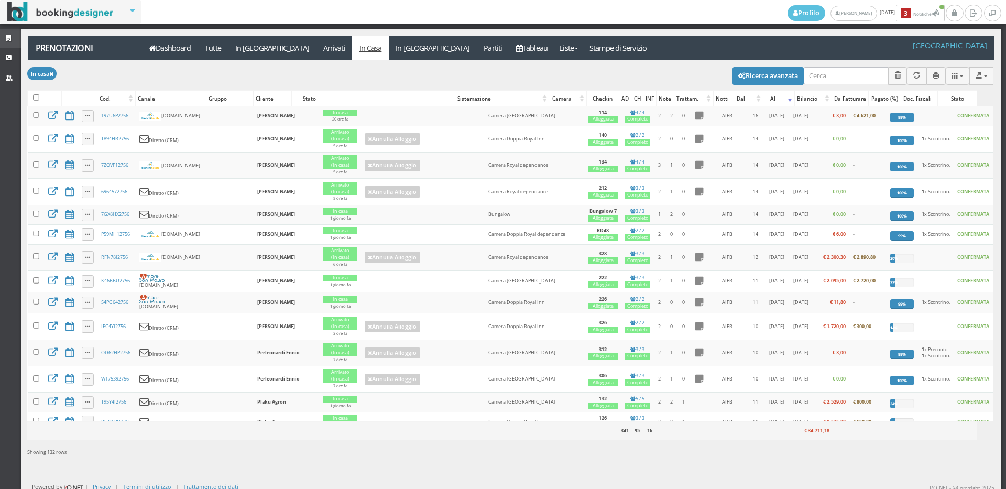
click at [7, 37] on icon at bounding box center [10, 38] width 8 height 7
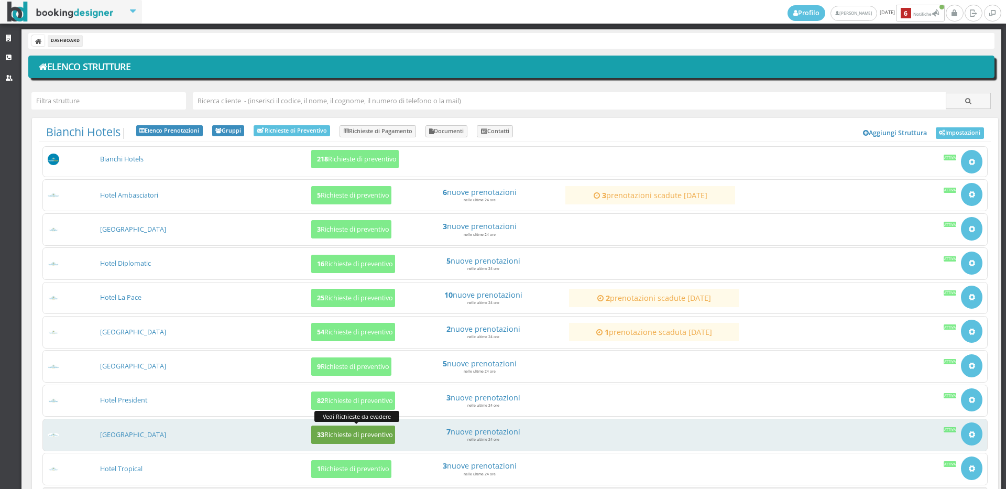
click at [337, 435] on h5 "33 Richieste di preventivo" at bounding box center [353, 435] width 79 height 8
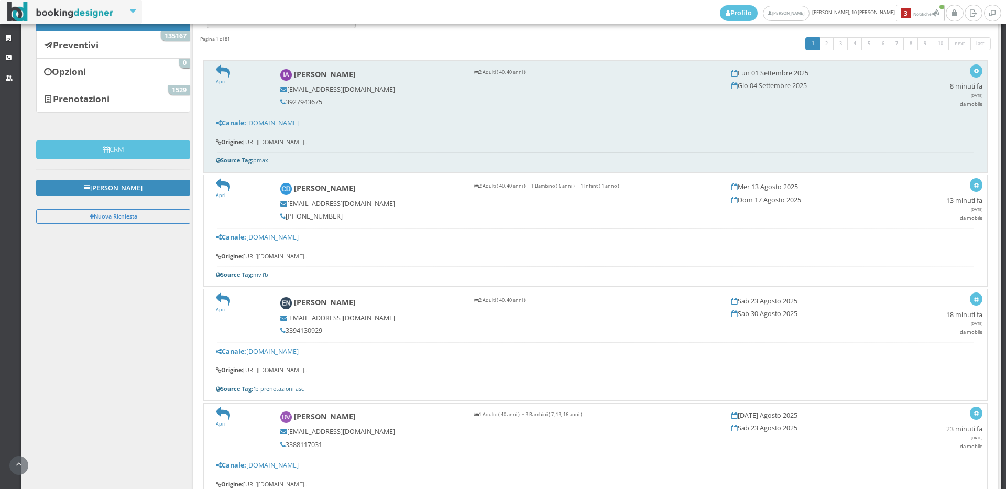
scroll to position [58, 0]
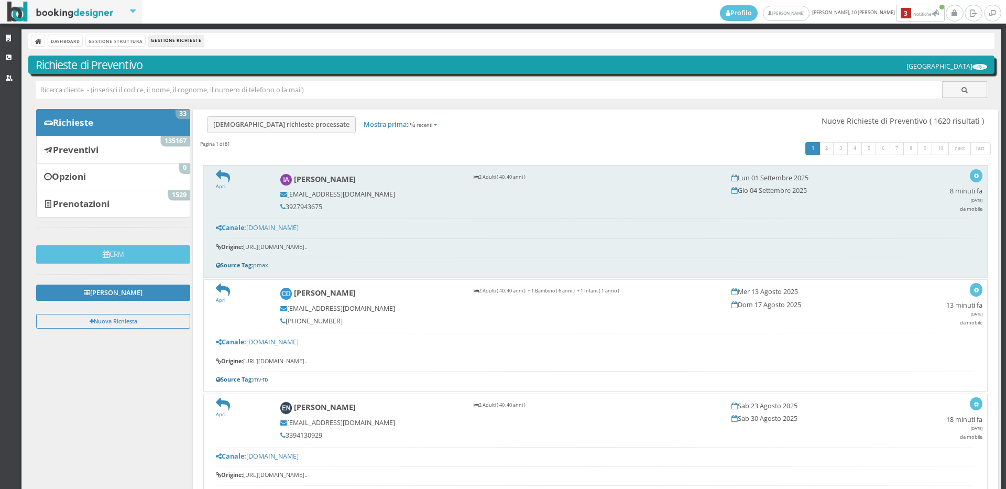
click at [214, 178] on div "Apri" at bounding box center [241, 179] width 64 height 21
click at [220, 176] on icon at bounding box center [223, 176] width 14 height 14
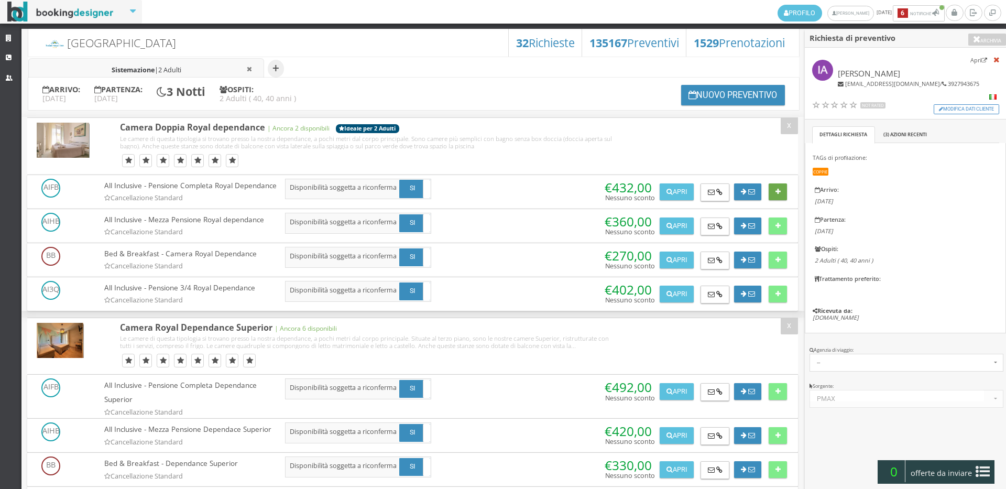
click at [780, 187] on button at bounding box center [778, 191] width 18 height 17
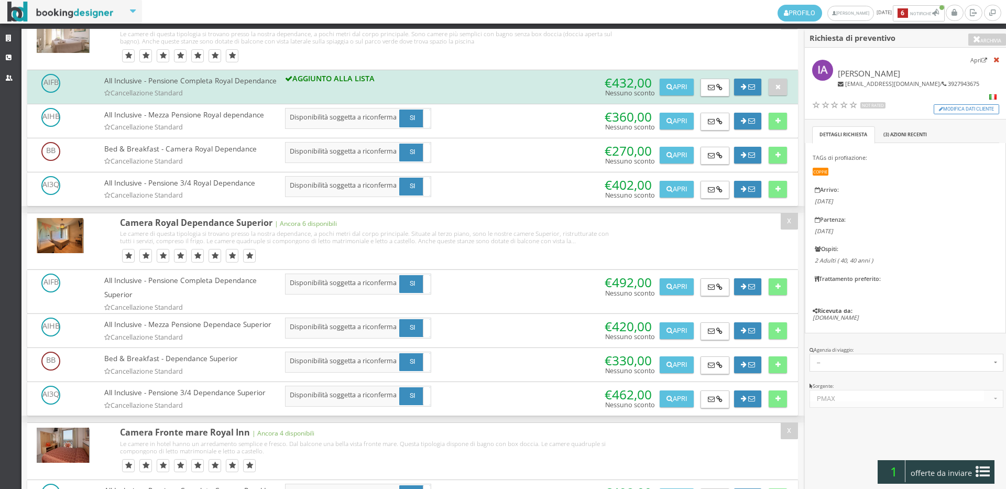
scroll to position [233, 0]
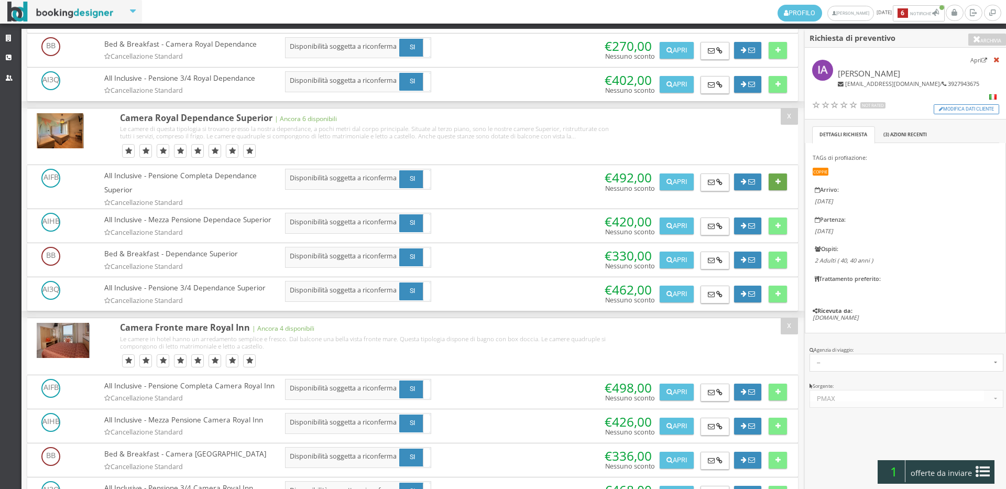
click at [776, 190] on button at bounding box center [778, 181] width 18 height 17
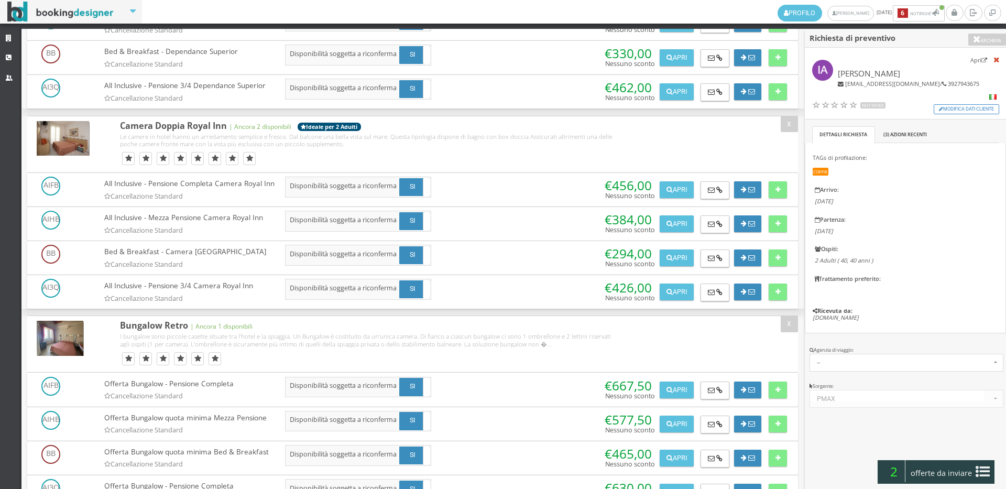
scroll to position [1630, 0]
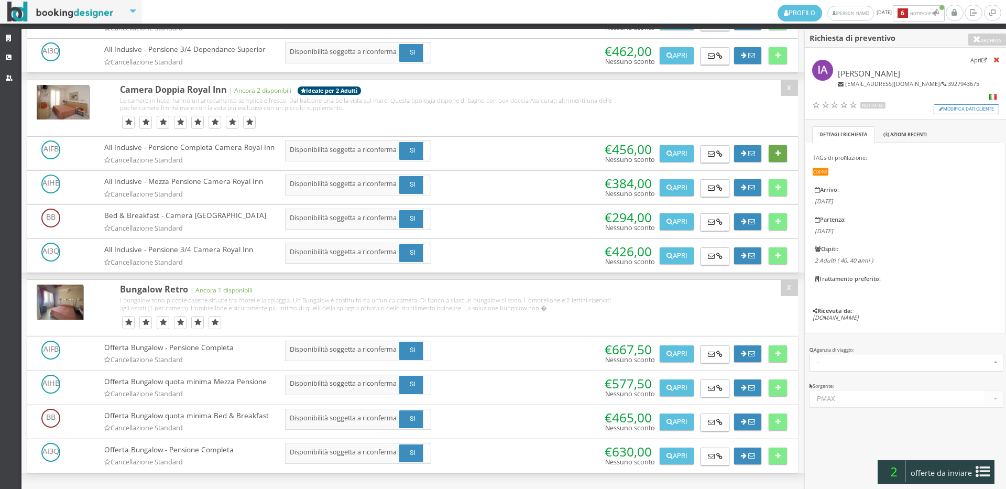
click at [775, 157] on icon at bounding box center [777, 153] width 5 height 7
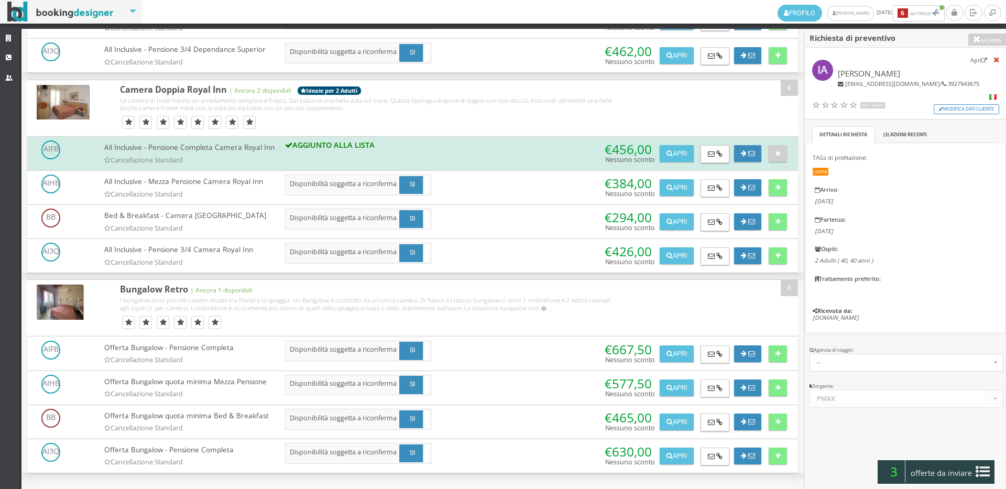
click at [924, 481] on span "offerte da inviare" at bounding box center [942, 473] width 68 height 17
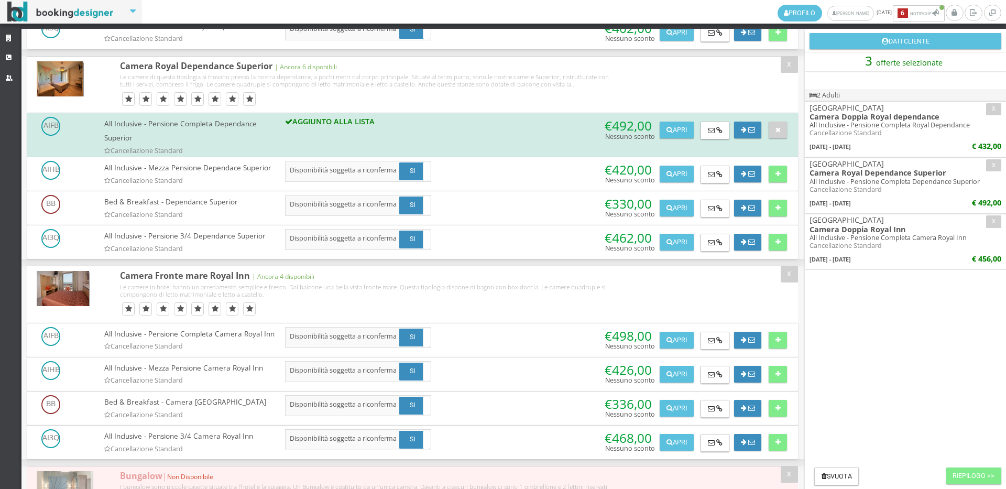
scroll to position [0, 0]
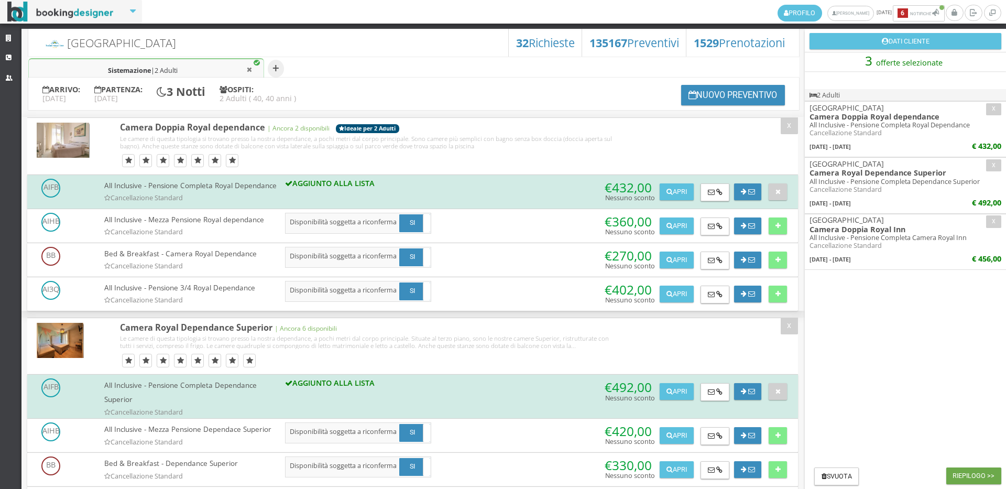
click at [966, 477] on button "Riepilogo >>" at bounding box center [973, 475] width 55 height 17
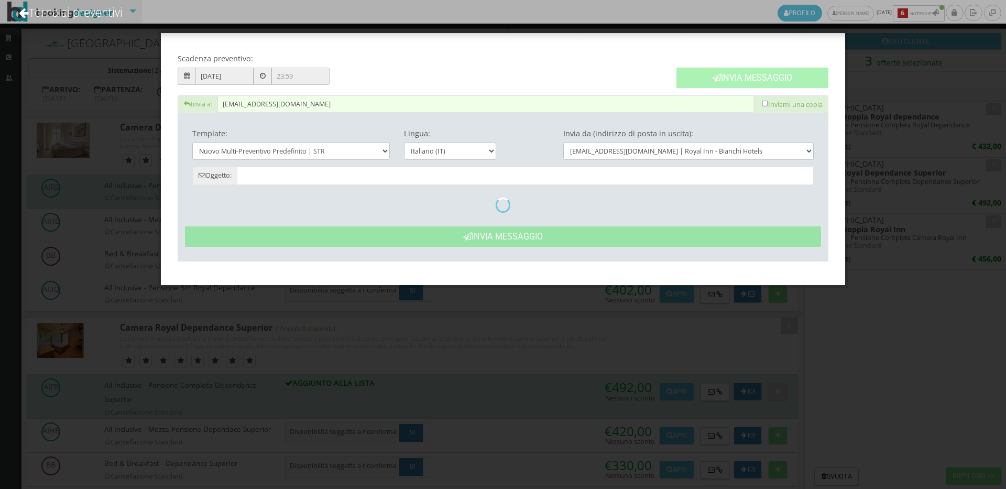
type input "Nuovo Preventivo - Irene Antonioli dal 01/09/2025 al 04/09/2025"
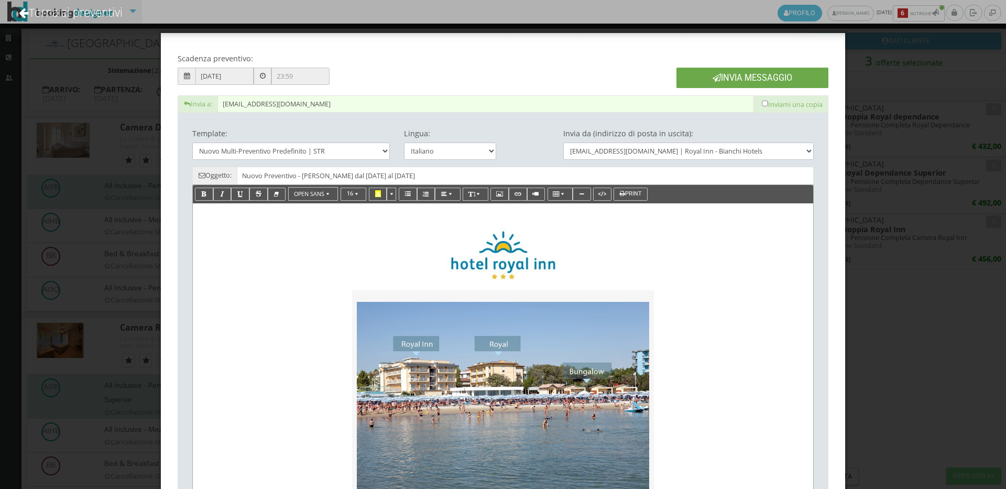
click at [727, 78] on button "Invia Messaggio" at bounding box center [752, 78] width 152 height 20
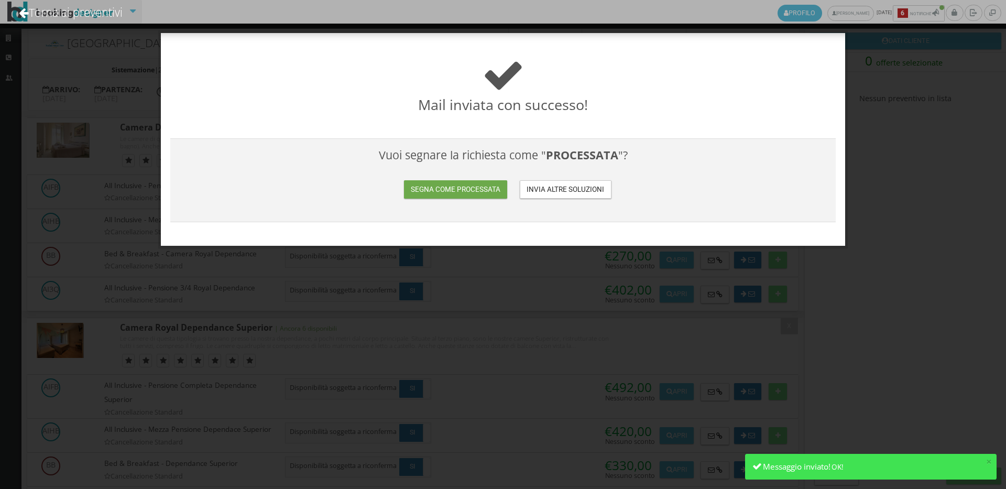
click at [435, 187] on button "Segna come processata" at bounding box center [455, 189] width 103 height 18
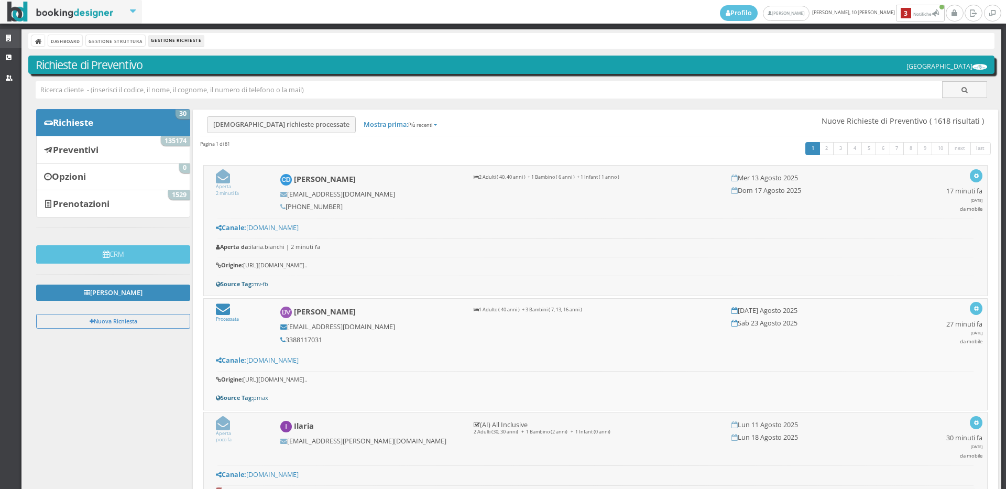
click at [6, 36] on icon at bounding box center [10, 38] width 8 height 7
click at [12, 36] on icon at bounding box center [10, 38] width 8 height 7
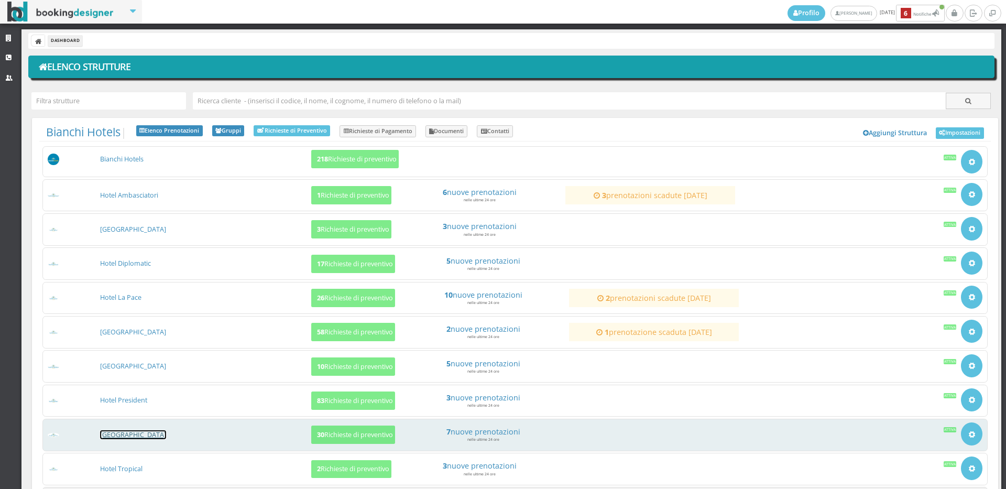
click at [127, 433] on link "[GEOGRAPHIC_DATA]" at bounding box center [133, 434] width 66 height 9
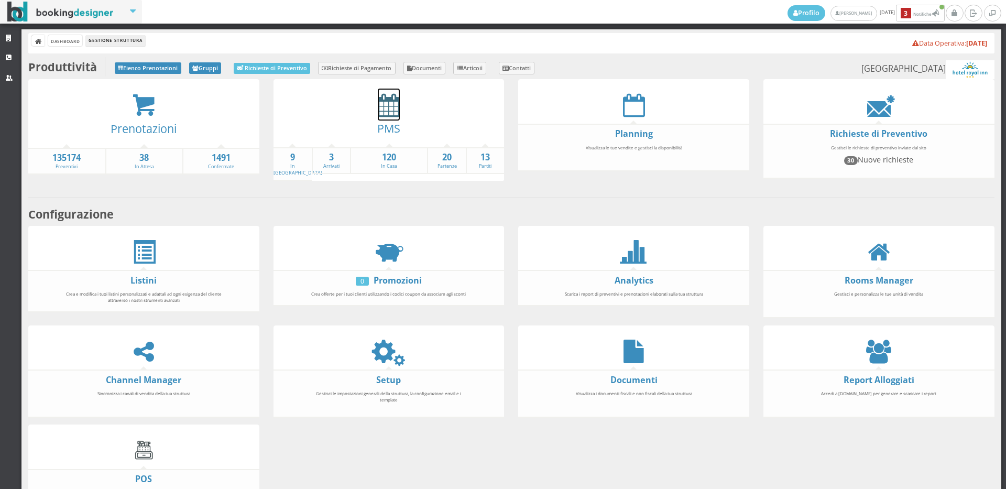
click at [385, 107] on icon at bounding box center [389, 105] width 22 height 24
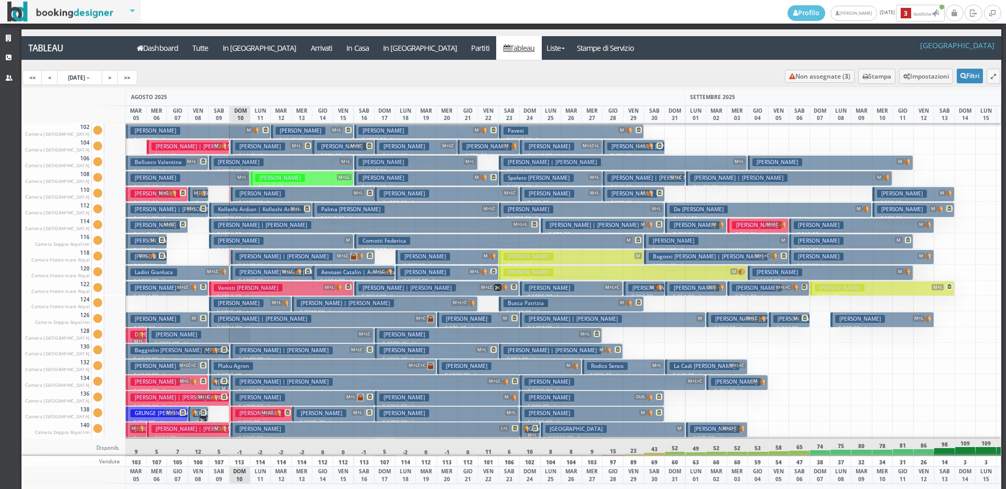
scroll to position [52, 0]
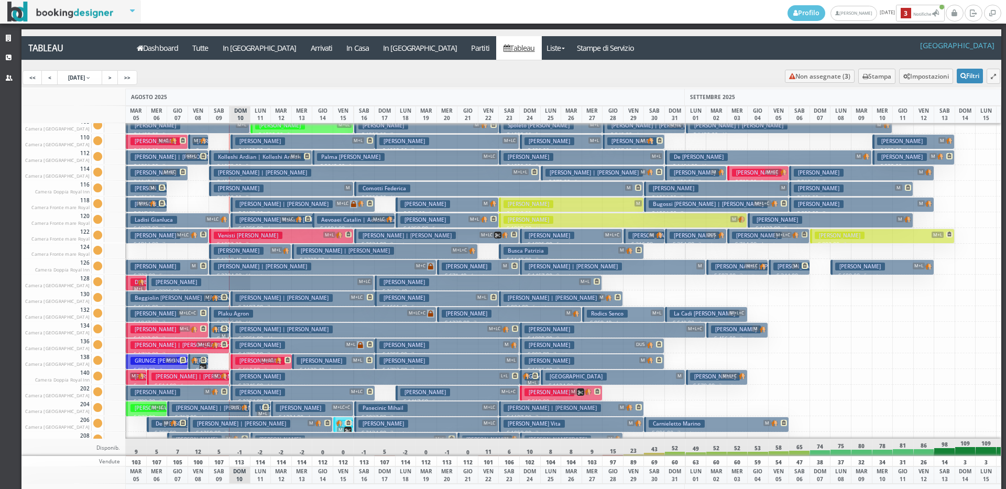
click at [253, 377] on h3 "Castellese Sonia" at bounding box center [260, 377] width 50 height 8
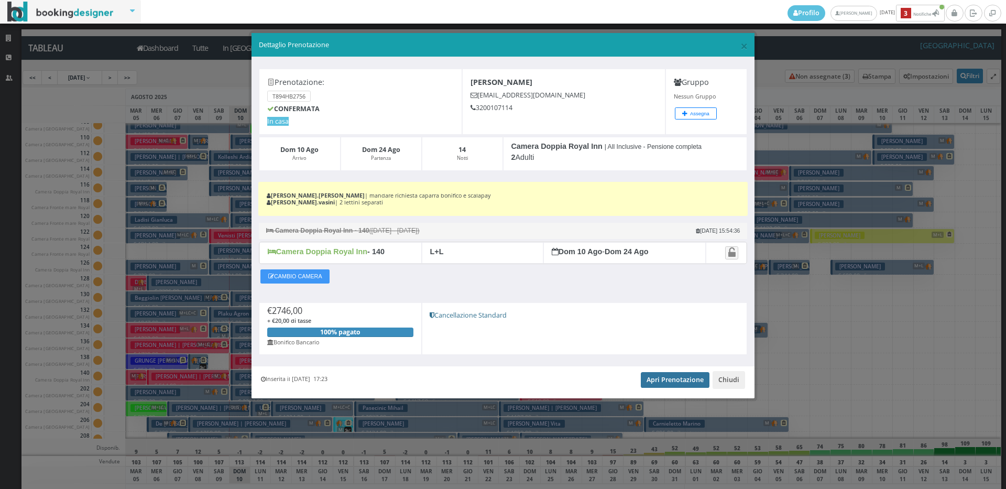
click at [658, 378] on link "Apri Prenotazione" at bounding box center [675, 380] width 69 height 16
click at [742, 43] on span "×" at bounding box center [743, 46] width 7 height 18
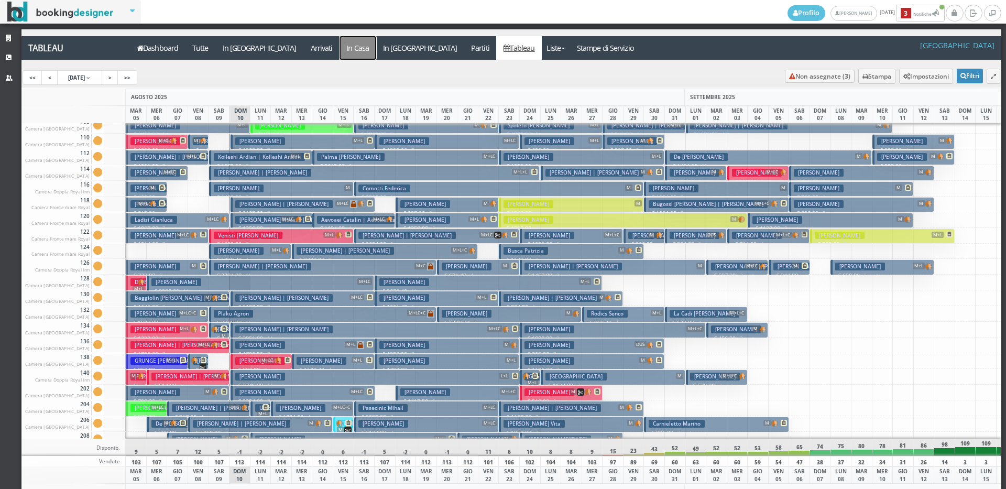
click at [340, 51] on a=pms-instay-reservations"] "In Casa" at bounding box center [358, 48] width 37 height 24
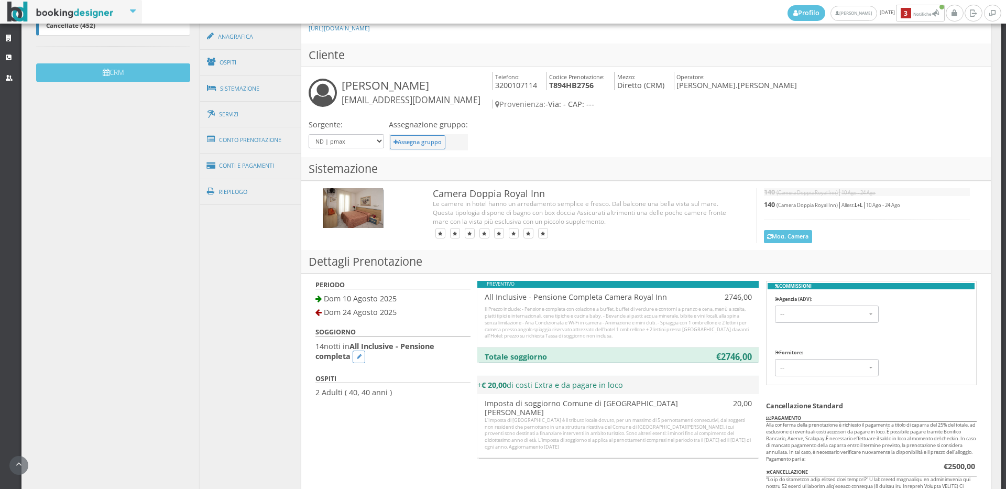
scroll to position [233, 0]
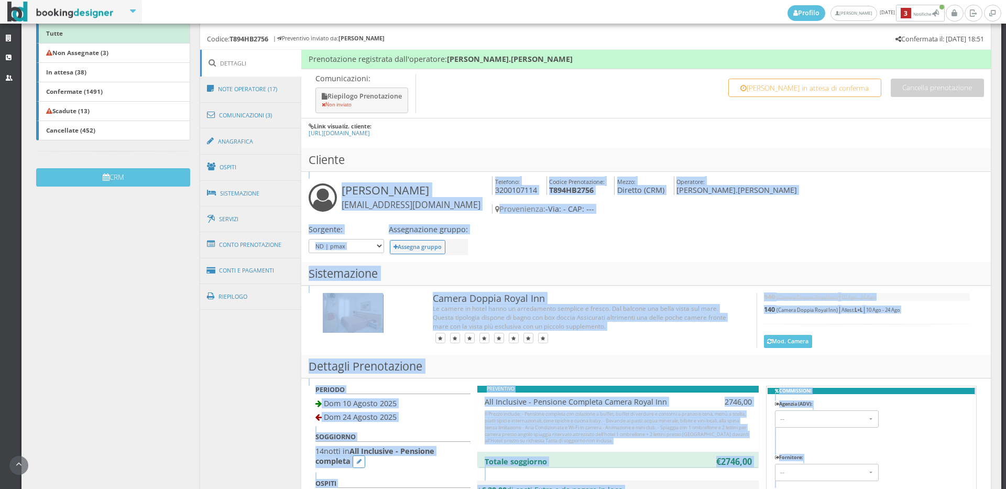
click at [176, 307] on div "Dashboard Gestione Struttura Gestione Prenotazioni Prenotazioni [GEOGRAPHIC_DAT…" at bounding box center [511, 334] width 980 height 1029
click at [78, 279] on div "Dashboard Gestione Struttura Gestione Prenotazioni Prenotazioni [GEOGRAPHIC_DAT…" at bounding box center [511, 334] width 980 height 1029
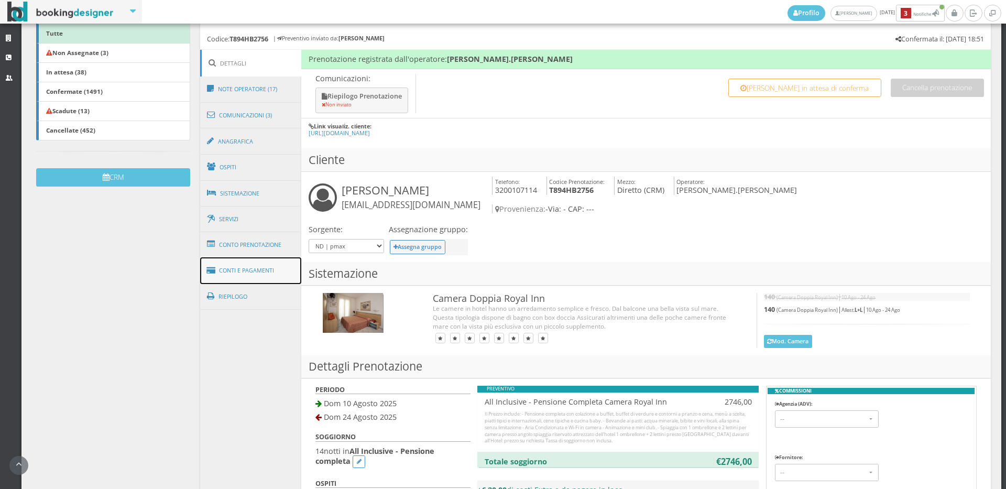
click at [268, 260] on link "Conti e Pagamenti" at bounding box center [251, 270] width 102 height 27
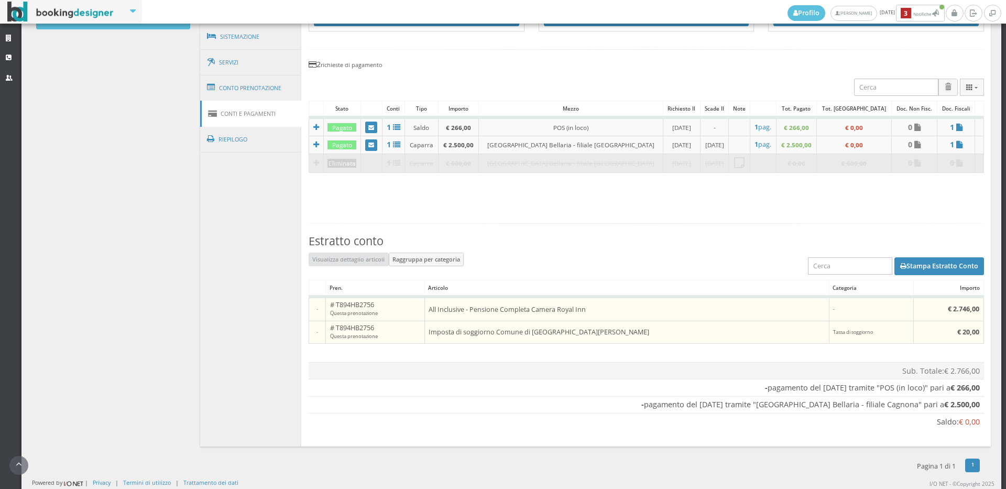
scroll to position [174, 0]
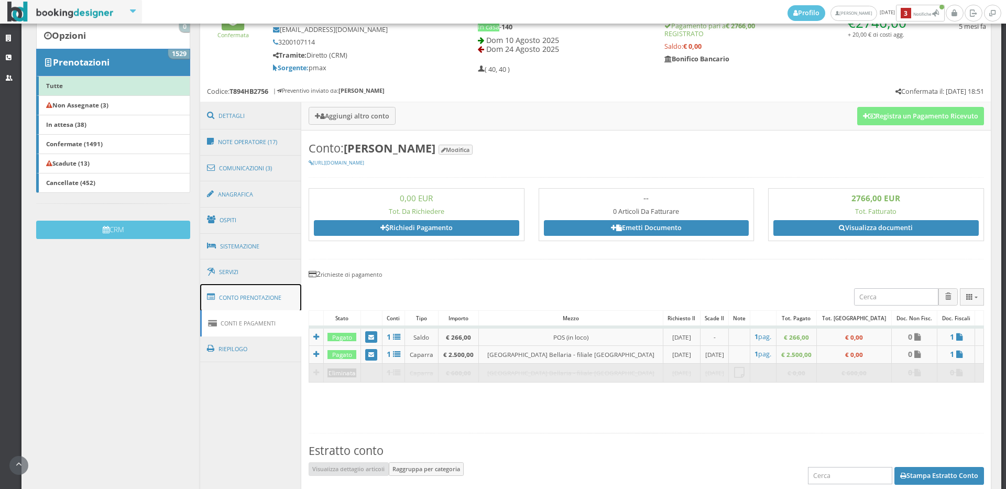
click at [231, 294] on link "Conto Prenotazione" at bounding box center [251, 297] width 102 height 27
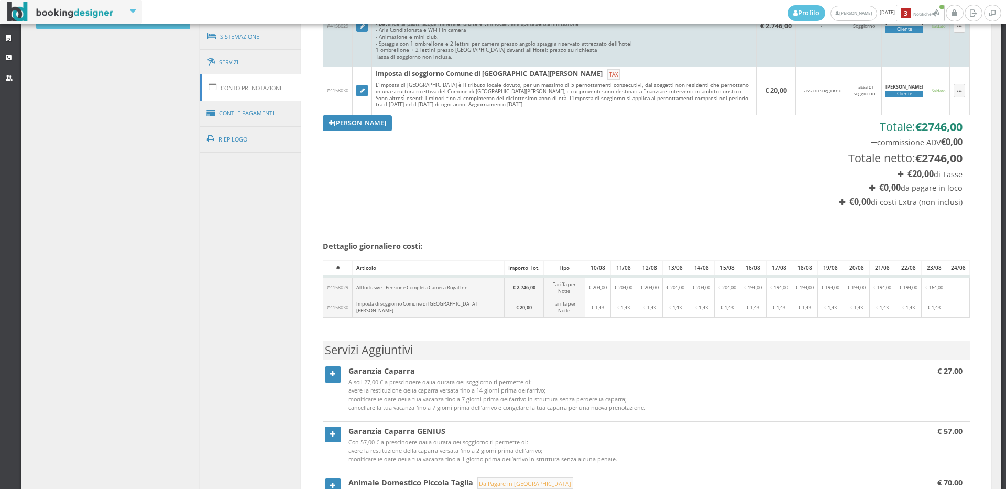
scroll to position [0, 0]
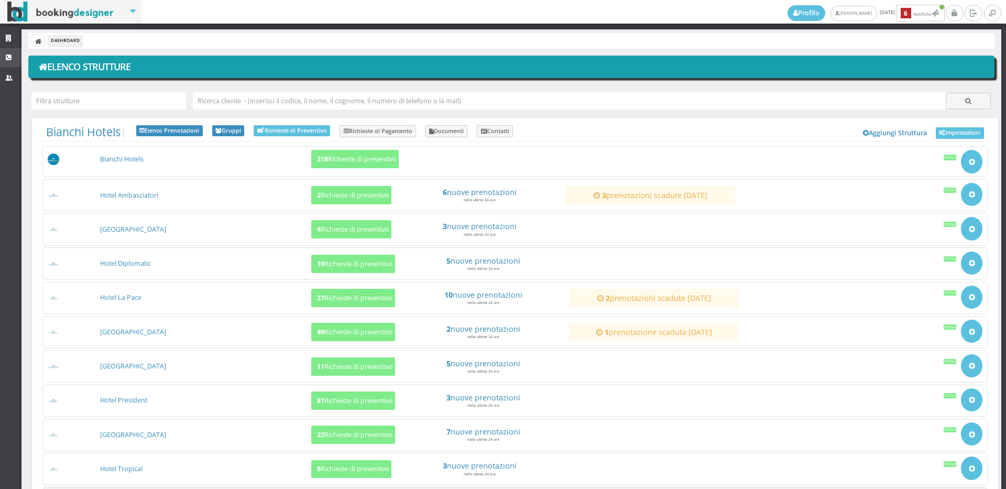
click at [20, 57] on link "CRM" at bounding box center [10, 57] width 21 height 19
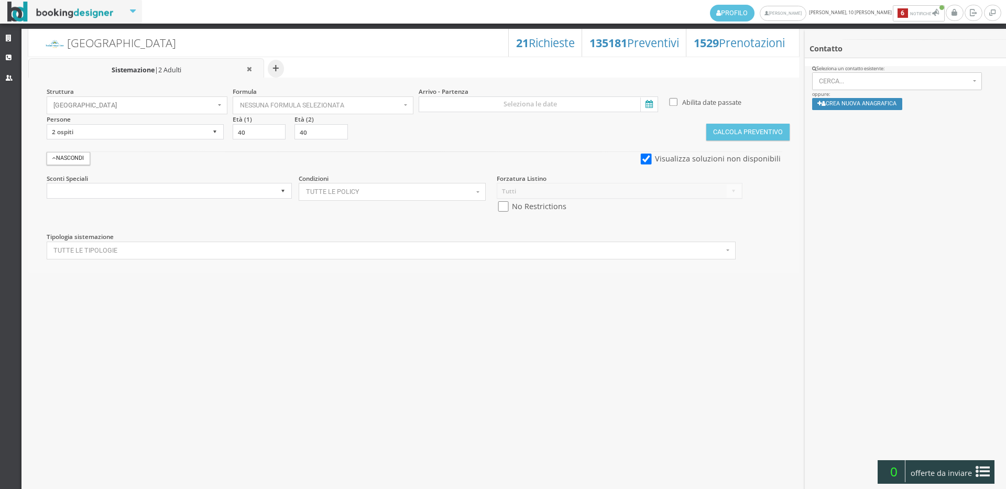
select select
click at [506, 211] on input "checkbox" at bounding box center [503, 206] width 13 height 11
checkbox input "true"
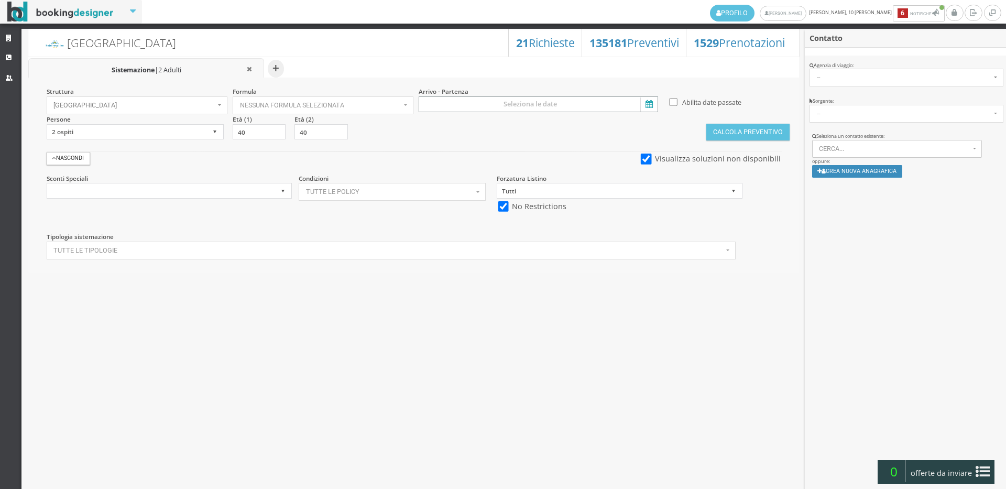
click at [472, 102] on input at bounding box center [538, 104] width 239 height 16
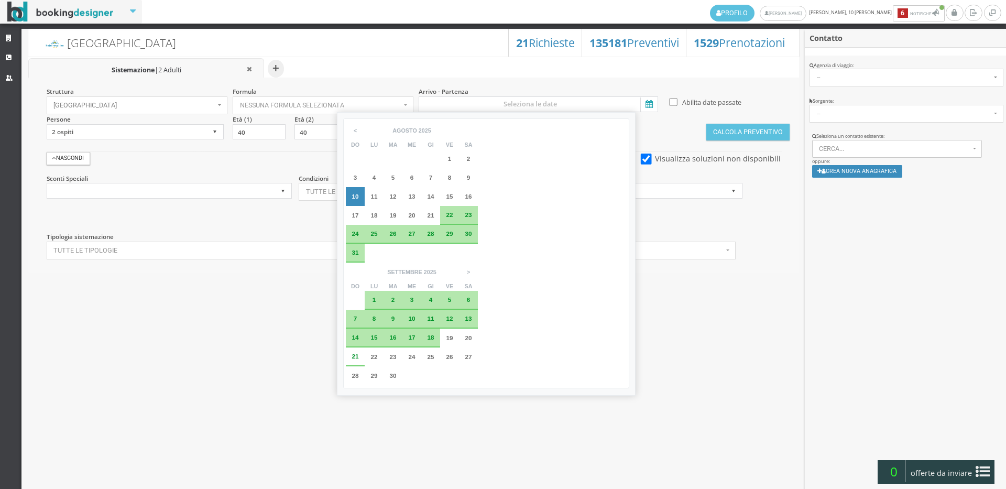
click at [378, 297] on div "1" at bounding box center [374, 300] width 8 height 6
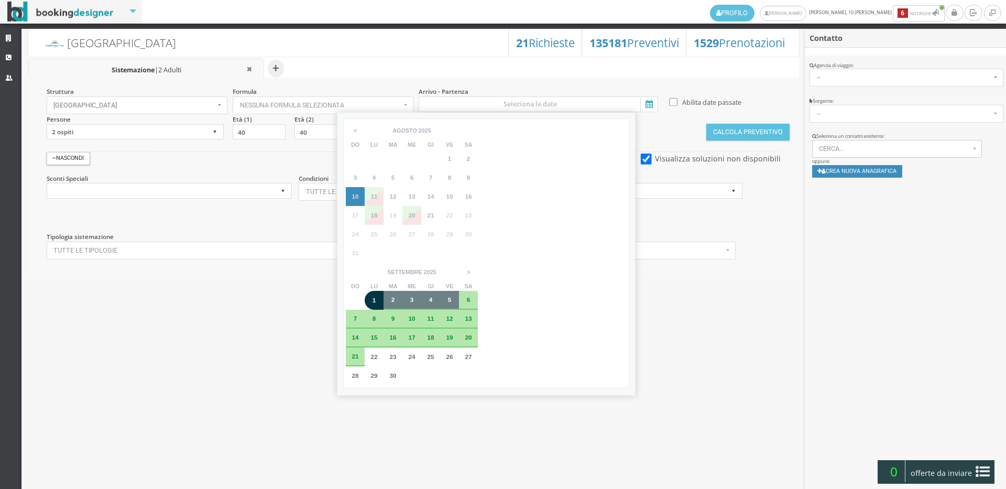
drag, startPoint x: 601, startPoint y: 159, endPoint x: 616, endPoint y: 159, distance: 15.2
click at [478, 291] on tr "31 1 2 3 4 5 6" at bounding box center [412, 300] width 132 height 19
click at [471, 296] on span "6" at bounding box center [469, 299] width 4 height 7
type input "01 set 2025 - 06 set 2025"
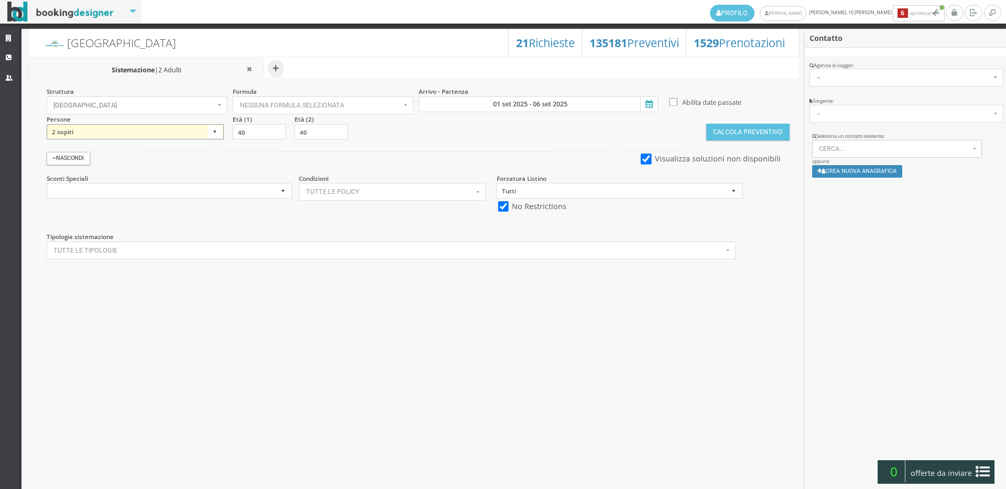
click at [214, 131] on select "1 ospite 2 ospiti 3 ospiti 4 ospiti 5 ospiti 6 ospiti 7 ospiti 8 ospiti 9 ospit…" at bounding box center [135, 132] width 177 height 16
click at [262, 130] on input "40" at bounding box center [259, 132] width 53 height 16
click at [314, 132] on input "40" at bounding box center [320, 132] width 53 height 16
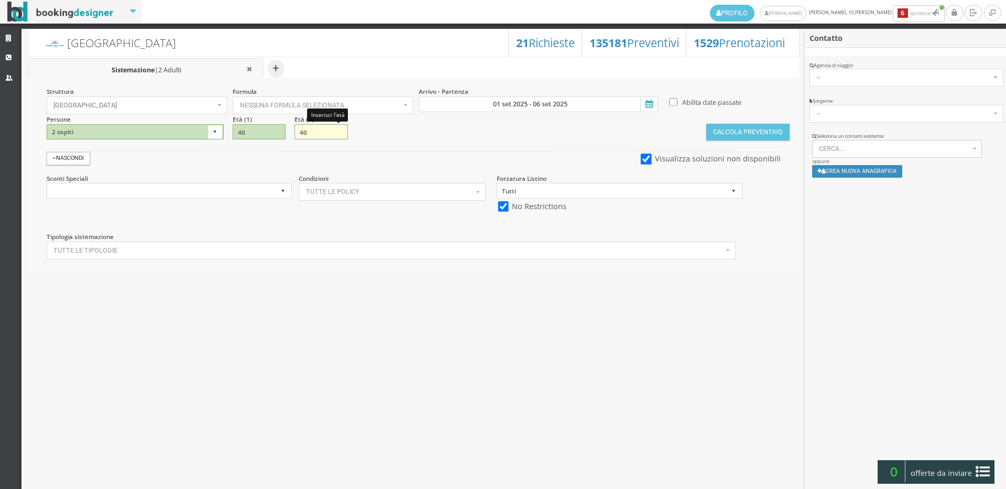
click at [314, 132] on input "40" at bounding box center [320, 132] width 53 height 16
click at [308, 132] on input "40" at bounding box center [320, 132] width 53 height 16
click at [339, 136] on input "40" at bounding box center [320, 132] width 53 height 16
click at [338, 134] on input "39" at bounding box center [320, 132] width 53 height 16
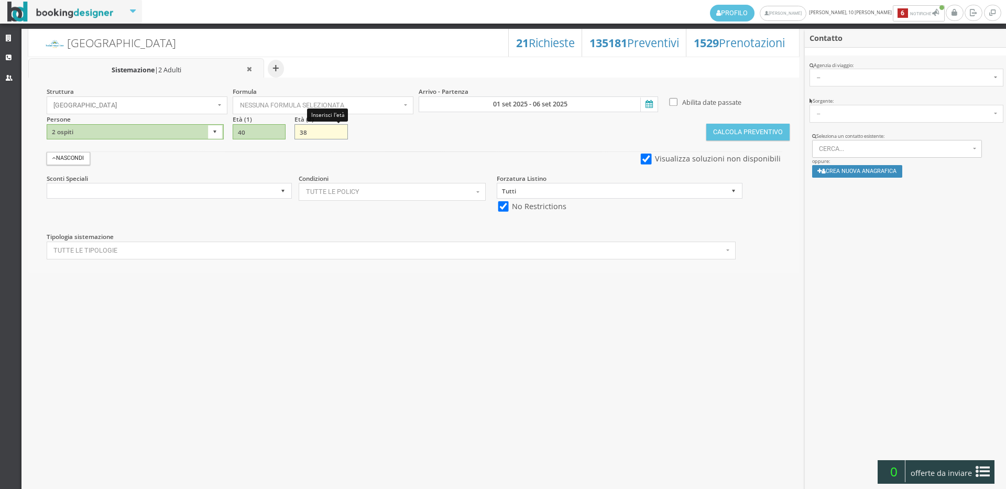
click at [338, 134] on input "38" at bounding box center [320, 132] width 53 height 16
click at [338, 134] on input "37" at bounding box center [320, 132] width 53 height 16
click at [338, 134] on input "36" at bounding box center [320, 132] width 53 height 16
click at [338, 134] on input "35" at bounding box center [320, 132] width 53 height 16
click at [338, 134] on input "34" at bounding box center [320, 132] width 53 height 16
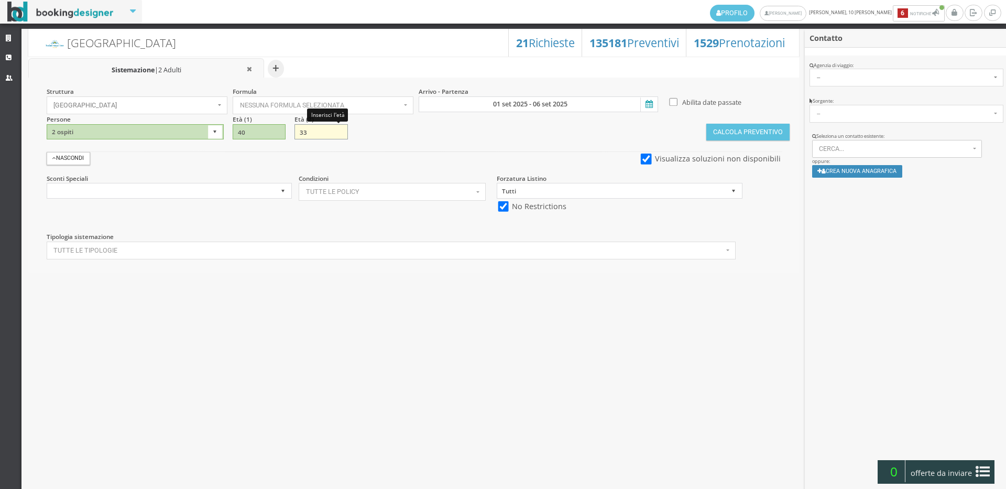
click at [338, 134] on input "33" at bounding box center [320, 132] width 53 height 16
click at [338, 134] on input "32" at bounding box center [320, 132] width 53 height 16
click at [338, 134] on input "31" at bounding box center [320, 132] width 53 height 16
click at [338, 134] on input "30" at bounding box center [320, 132] width 53 height 16
click at [338, 134] on input "29" at bounding box center [320, 132] width 53 height 16
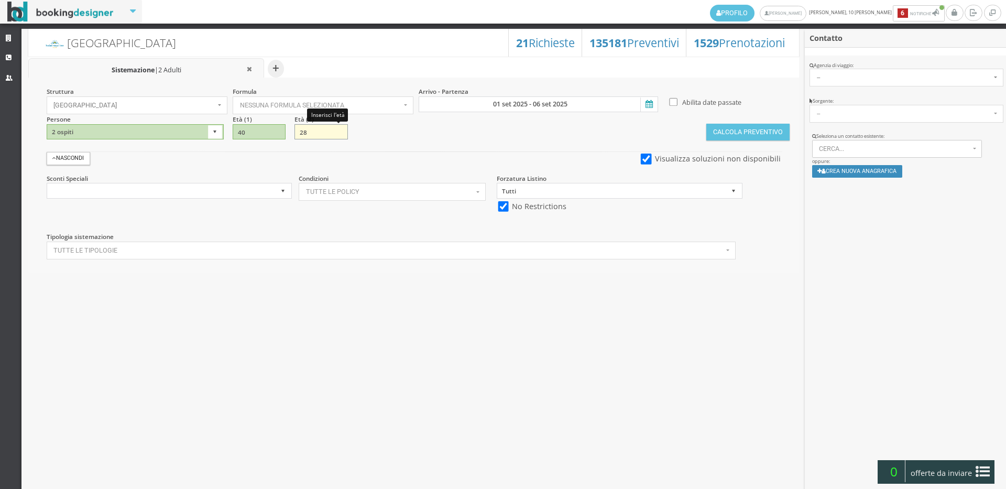
click at [338, 134] on input "28" at bounding box center [320, 132] width 53 height 16
click at [338, 134] on input "27" at bounding box center [320, 132] width 53 height 16
click at [338, 134] on input "26" at bounding box center [320, 132] width 53 height 16
click at [338, 134] on input "25" at bounding box center [320, 132] width 53 height 16
click at [338, 134] on input "24" at bounding box center [320, 132] width 53 height 16
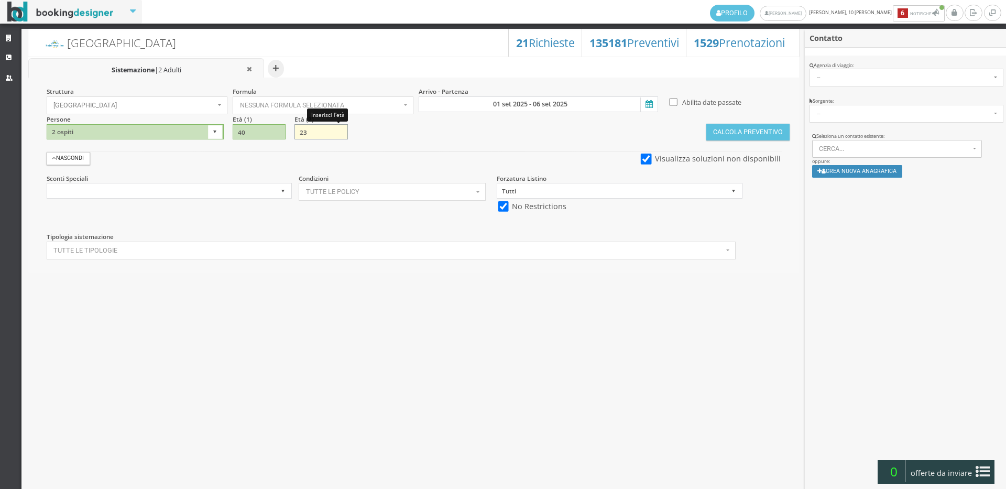
click at [338, 134] on input "23" at bounding box center [320, 132] width 53 height 16
click at [338, 134] on input "22" at bounding box center [320, 132] width 53 height 16
click at [338, 134] on input "21" at bounding box center [320, 132] width 53 height 16
click at [338, 134] on input "20" at bounding box center [320, 132] width 53 height 16
click at [338, 134] on input "19" at bounding box center [320, 132] width 53 height 16
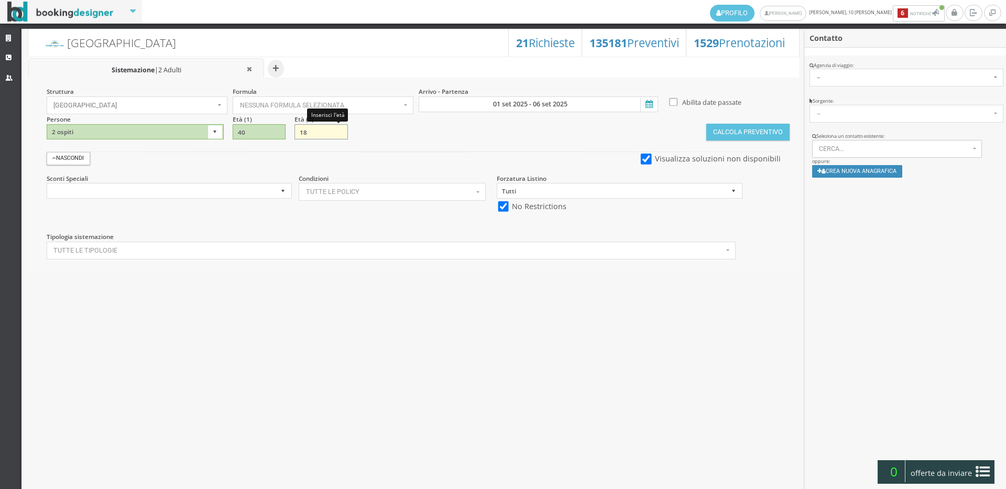
click at [338, 134] on input "18" at bounding box center [320, 132] width 53 height 16
click at [338, 134] on input "17" at bounding box center [320, 132] width 53 height 16
click at [338, 134] on input "16" at bounding box center [320, 132] width 53 height 16
click at [338, 134] on input "15" at bounding box center [320, 132] width 53 height 16
click at [338, 134] on input "14" at bounding box center [320, 132] width 53 height 16
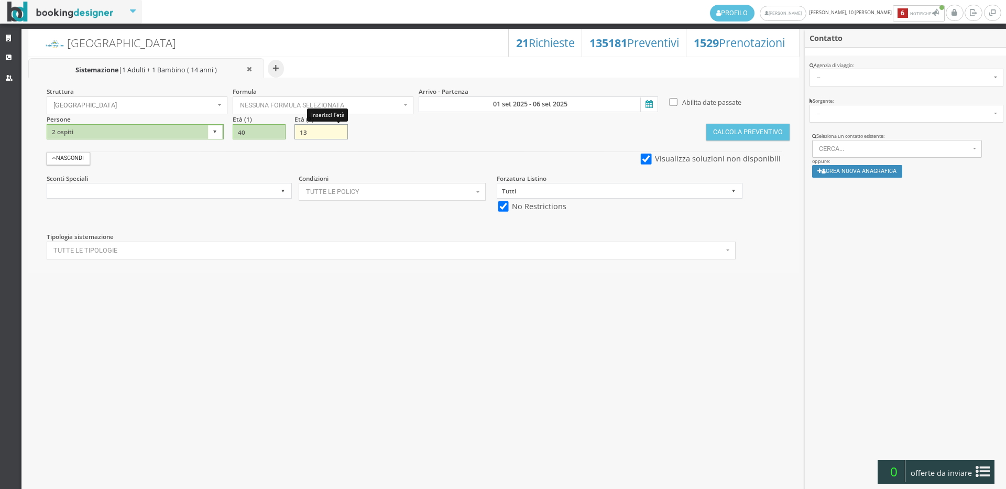
click at [338, 134] on input "13" at bounding box center [320, 132] width 53 height 16
click at [338, 134] on input "12" at bounding box center [320, 132] width 53 height 16
click at [338, 134] on input "11" at bounding box center [320, 132] width 53 height 16
click at [338, 134] on input "10" at bounding box center [320, 132] width 53 height 16
click at [338, 134] on input "9" at bounding box center [320, 132] width 53 height 16
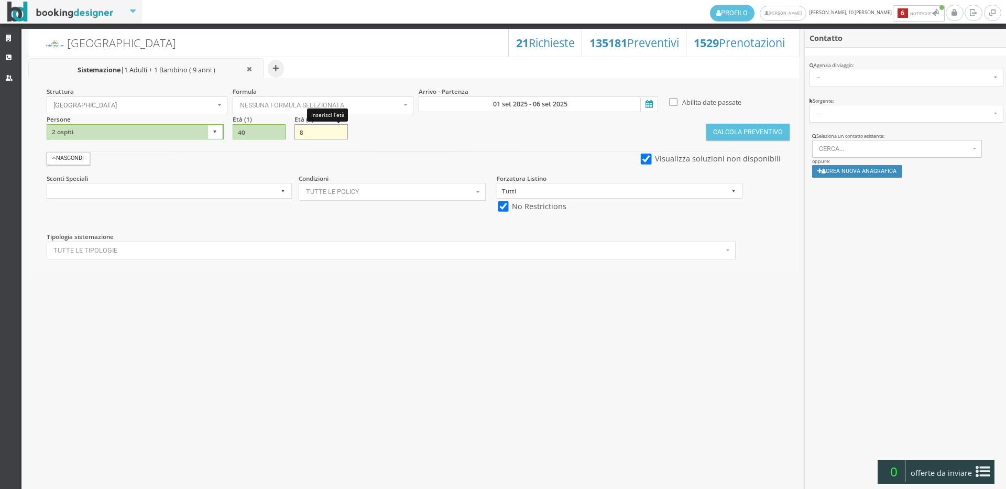
click at [338, 134] on input "8" at bounding box center [320, 132] width 53 height 16
click at [338, 134] on input "7" at bounding box center [320, 132] width 53 height 16
click at [338, 134] on input "6" at bounding box center [320, 132] width 53 height 16
click at [338, 134] on input "5" at bounding box center [320, 132] width 53 height 16
click at [340, 128] on input "6" at bounding box center [320, 132] width 53 height 16
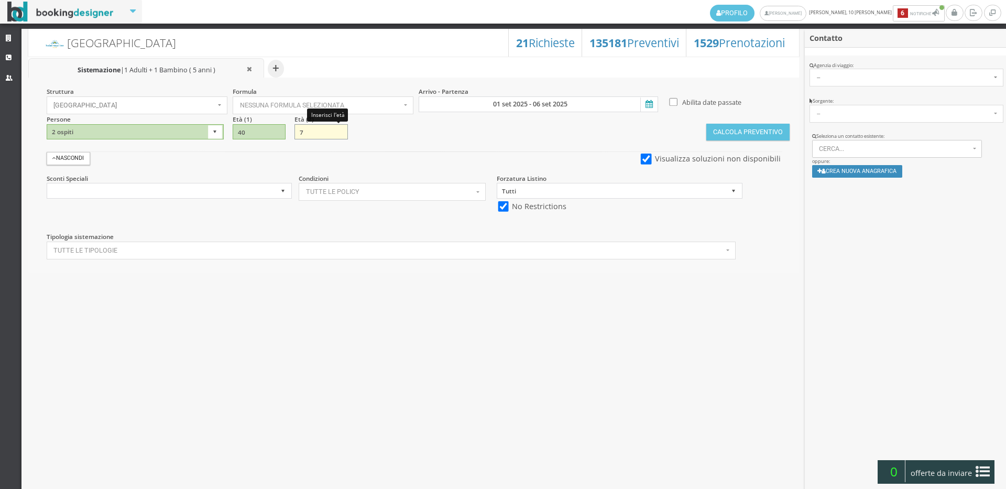
click at [340, 128] on input "7" at bounding box center [320, 132] width 53 height 16
click at [340, 128] on input "8" at bounding box center [320, 132] width 53 height 16
click at [340, 128] on input "9" at bounding box center [320, 132] width 53 height 16
click at [340, 128] on input "10" at bounding box center [320, 132] width 53 height 16
click at [340, 128] on input "11" at bounding box center [320, 132] width 53 height 16
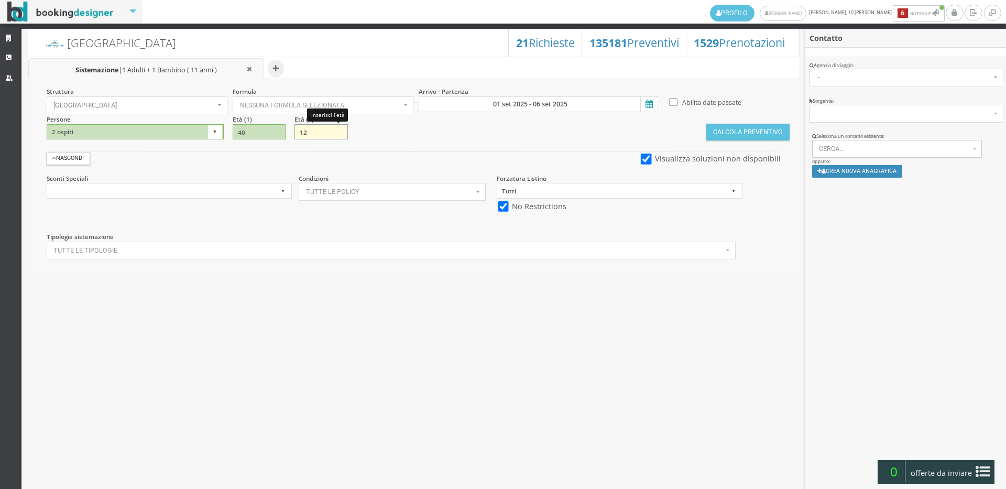
click at [340, 128] on input "12" at bounding box center [320, 132] width 53 height 16
click at [340, 128] on input "13" at bounding box center [320, 132] width 53 height 16
click at [340, 128] on input "14" at bounding box center [320, 132] width 53 height 16
type input "15"
click at [340, 128] on input "15" at bounding box center [320, 132] width 53 height 16
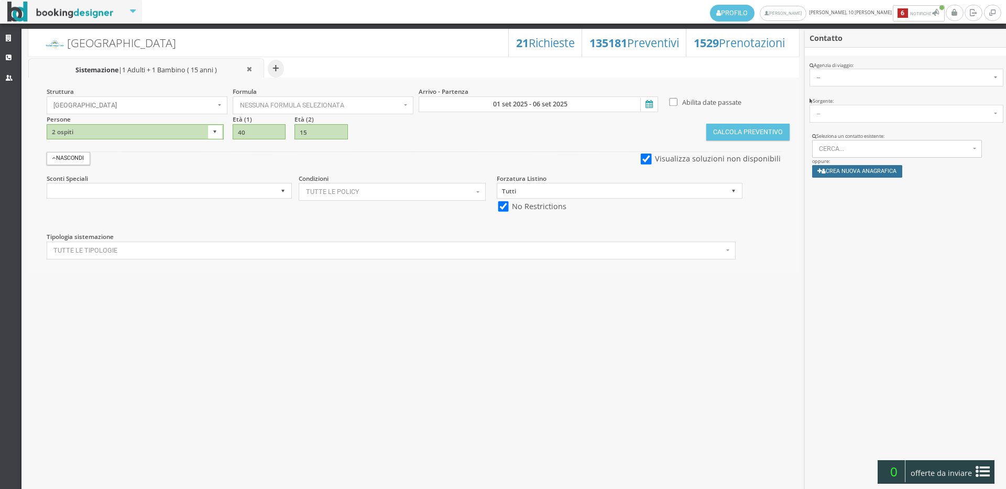
click at [851, 168] on button "Crea nuova anagrafica" at bounding box center [857, 171] width 91 height 12
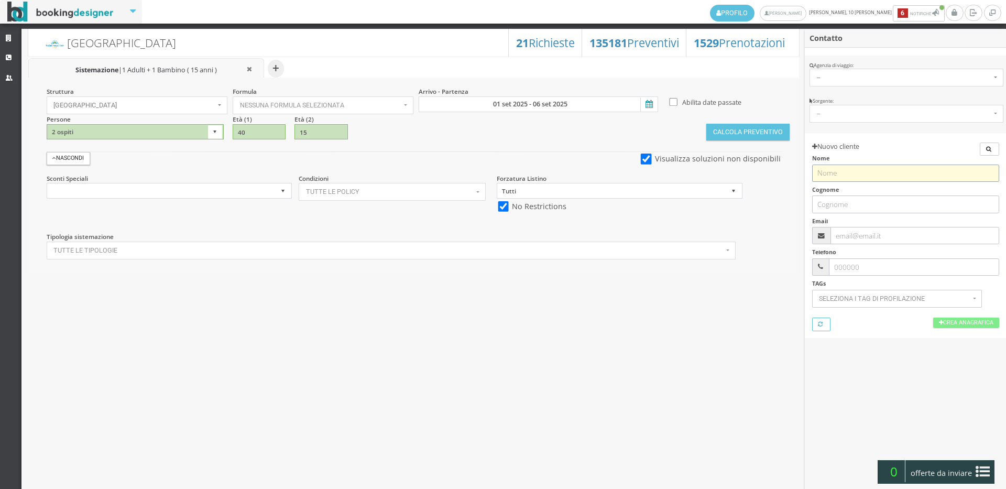
click at [841, 177] on input "text" at bounding box center [905, 173] width 187 height 17
type input "Va"
click at [760, 310] on div "Hotel Royal Inn 1529 Prenotazioni 135181 Preventivi 21 Richieste + Sistemazione…" at bounding box center [413, 258] width 785 height 469
click at [849, 171] on input "Va" at bounding box center [905, 173] width 187 height 17
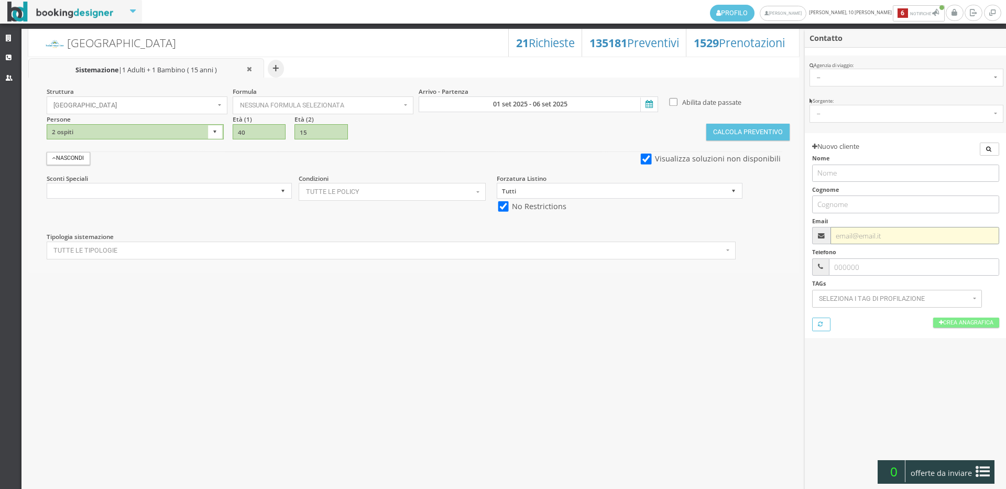
click at [843, 233] on input "text" at bounding box center [914, 235] width 168 height 17
type input "v"
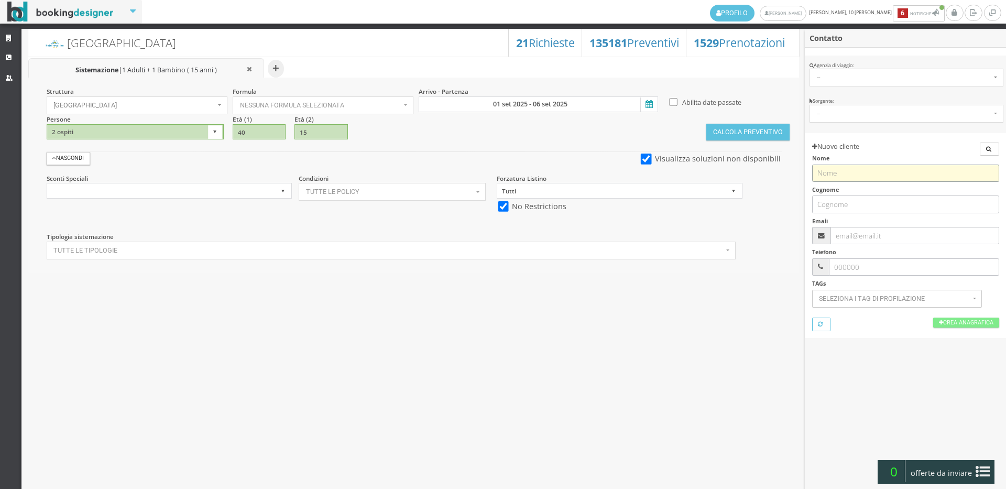
click at [874, 172] on input "text" at bounding box center [905, 173] width 187 height 17
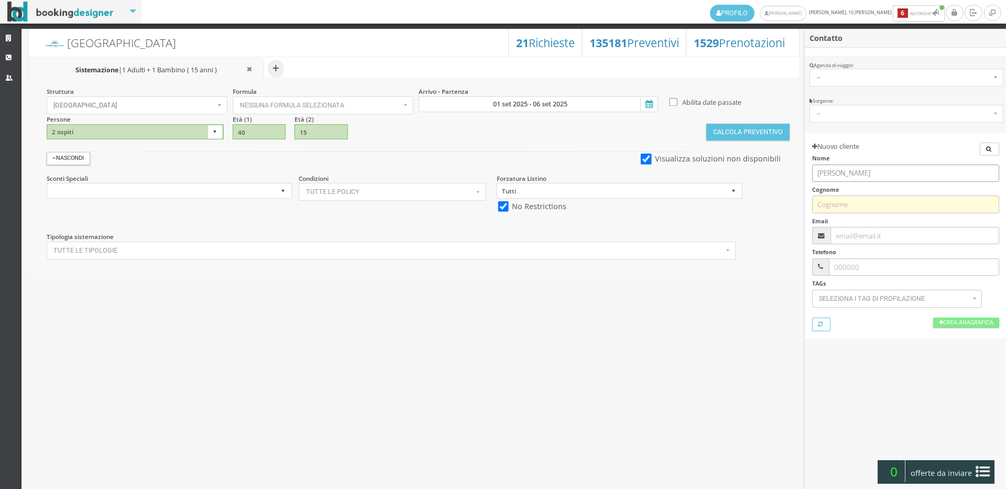
type input "[PERSON_NAME]"
click at [932, 199] on input "text" at bounding box center [905, 203] width 187 height 17
type input "b"
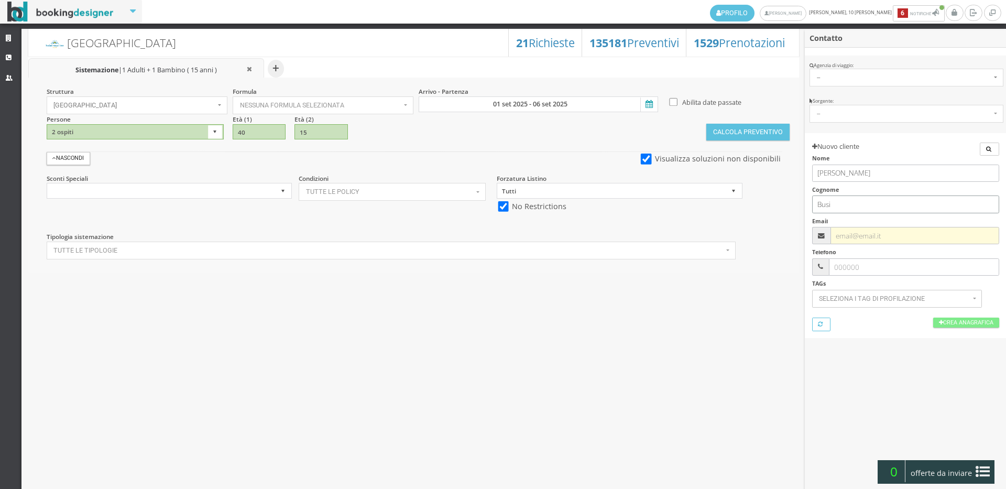
type input "Busi"
click at [877, 235] on input "text" at bounding box center [914, 235] width 168 height 17
type input "[PERSON_NAME][EMAIL_ADDRESS][DOMAIN_NAME]"
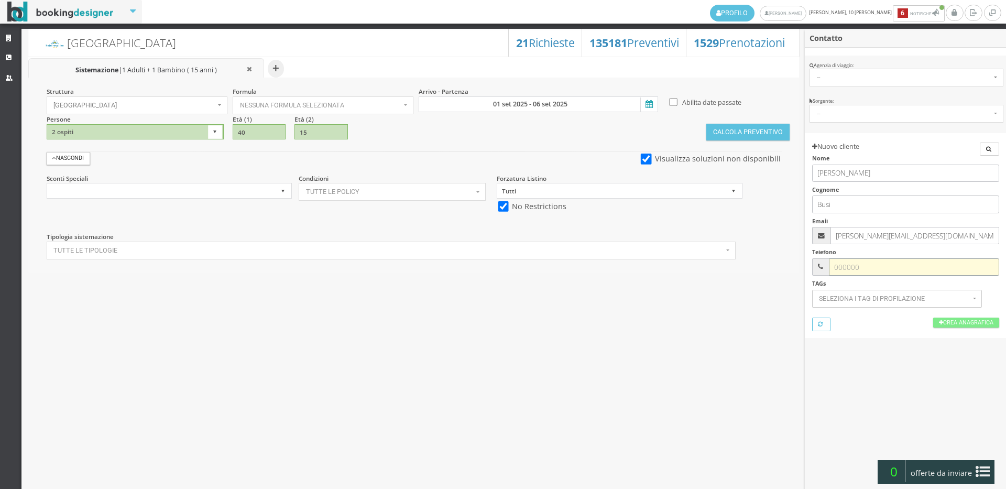
click at [876, 267] on input "text" at bounding box center [914, 266] width 170 height 17
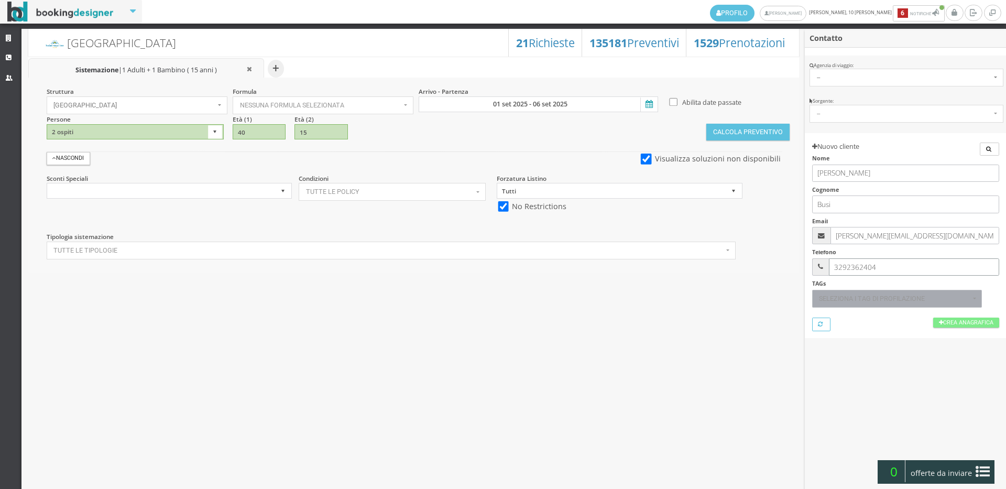
type input "3292362404"
click at [872, 298] on span "Seleziona i tag di profilazione" at bounding box center [894, 298] width 151 height 7
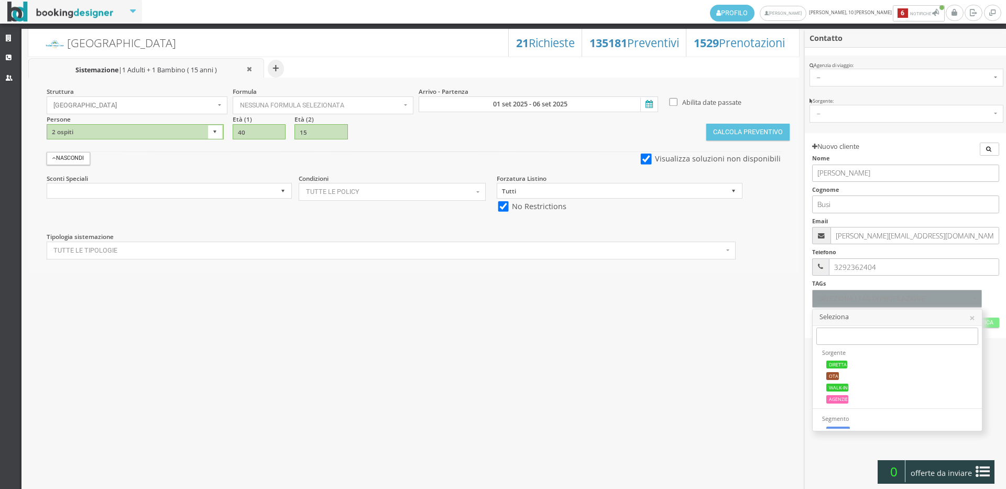
click at [769, 318] on div "Hotel Royal Inn 1529 Prenotazioni 135181 Preventivi 21 Richieste + Sistemazione…" at bounding box center [413, 258] width 785 height 469
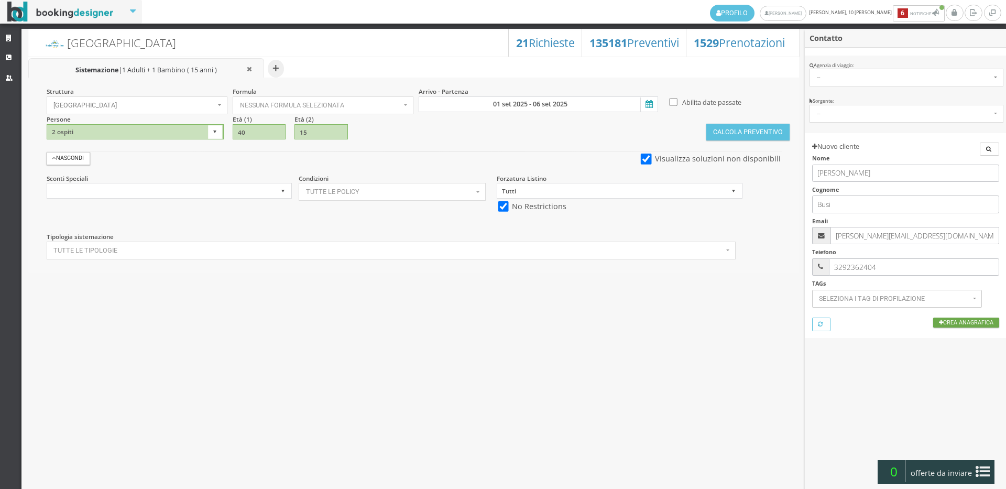
click at [939, 323] on icon at bounding box center [941, 323] width 4 height 6
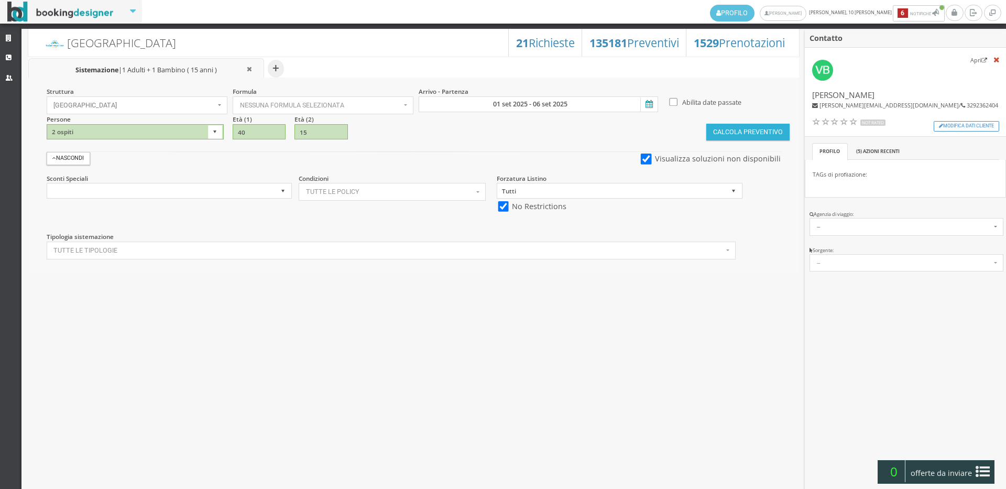
click at [729, 129] on button "Calcola Preventivo" at bounding box center [747, 132] width 83 height 17
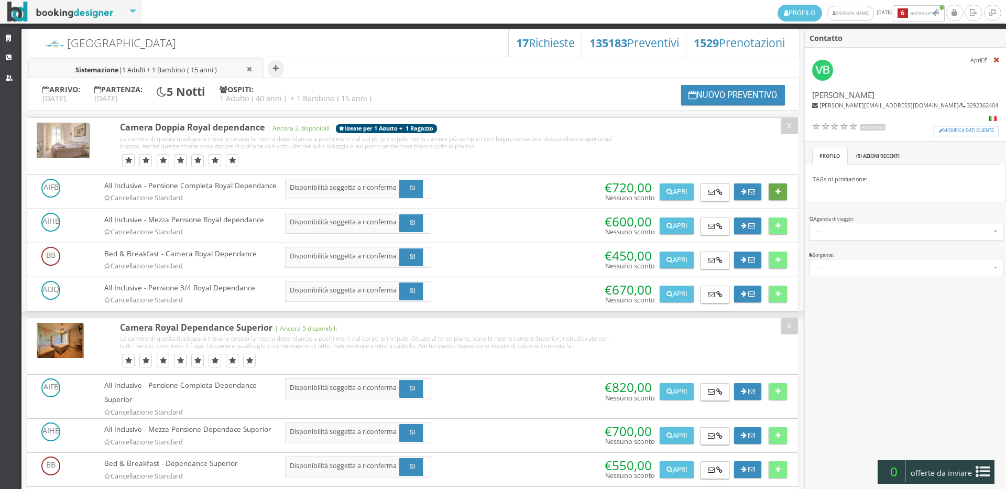
click at [775, 189] on icon at bounding box center [777, 192] width 5 height 7
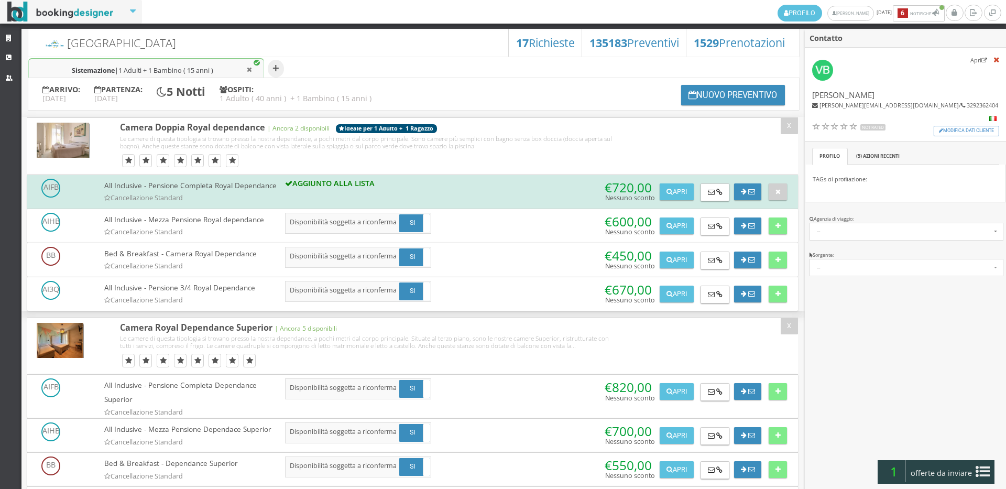
scroll to position [116, 0]
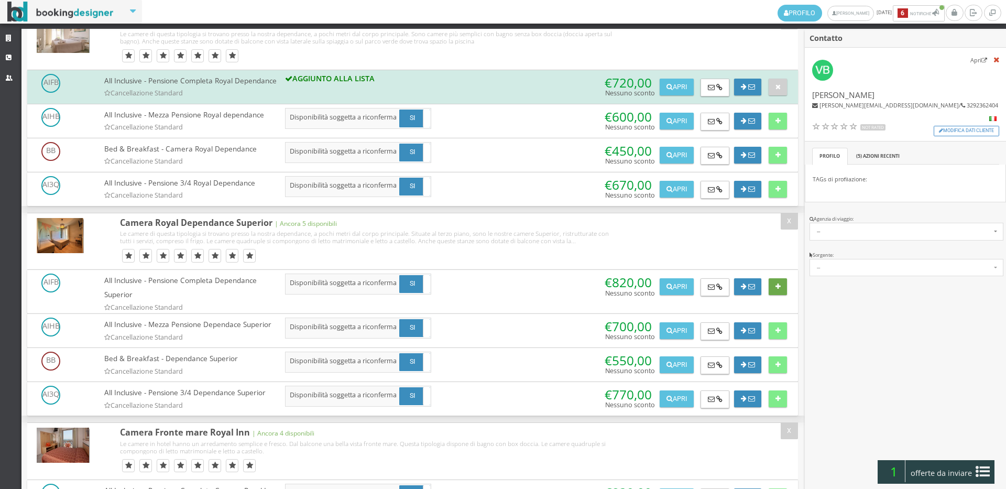
click at [775, 295] on button at bounding box center [778, 286] width 18 height 17
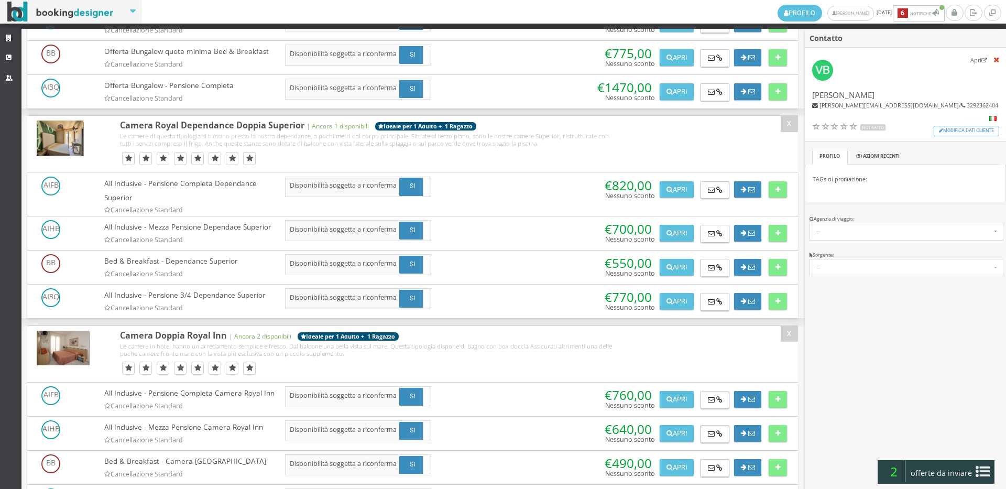
scroll to position [1513, 0]
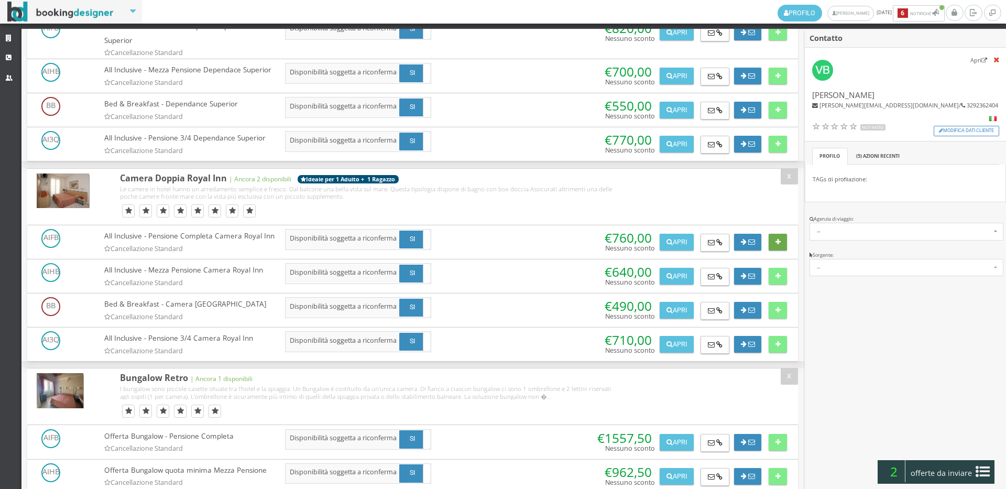
click at [770, 250] on button at bounding box center [778, 242] width 18 height 17
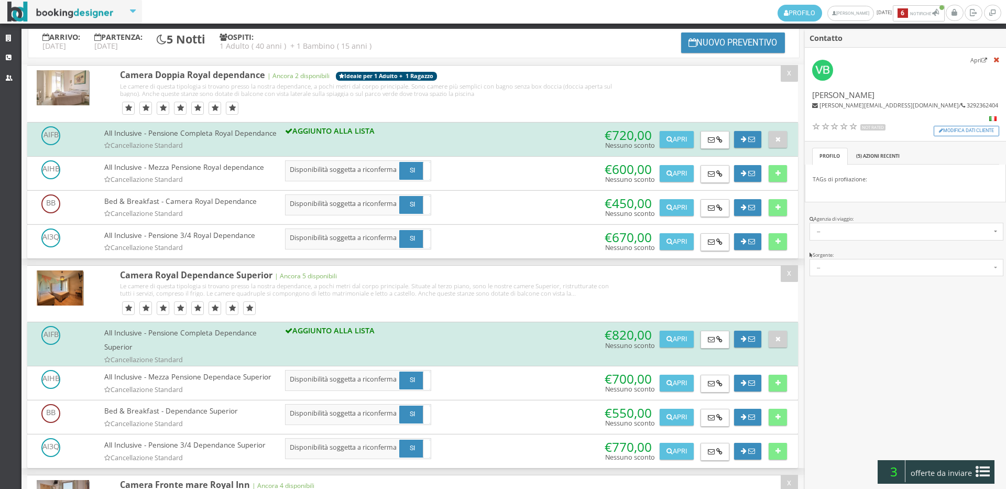
scroll to position [0, 0]
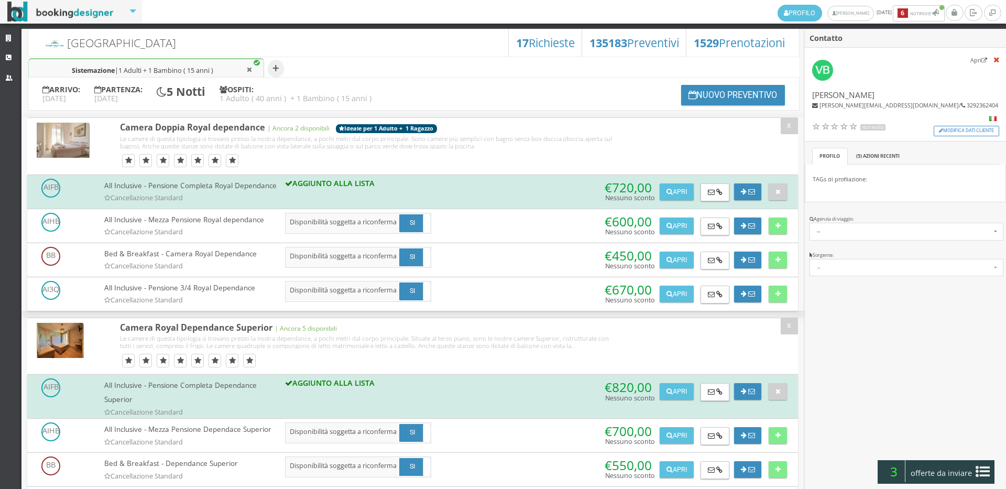
click at [152, 67] on span "1 Adulti + 1 Bambino ( 15 anni )" at bounding box center [165, 70] width 95 height 9
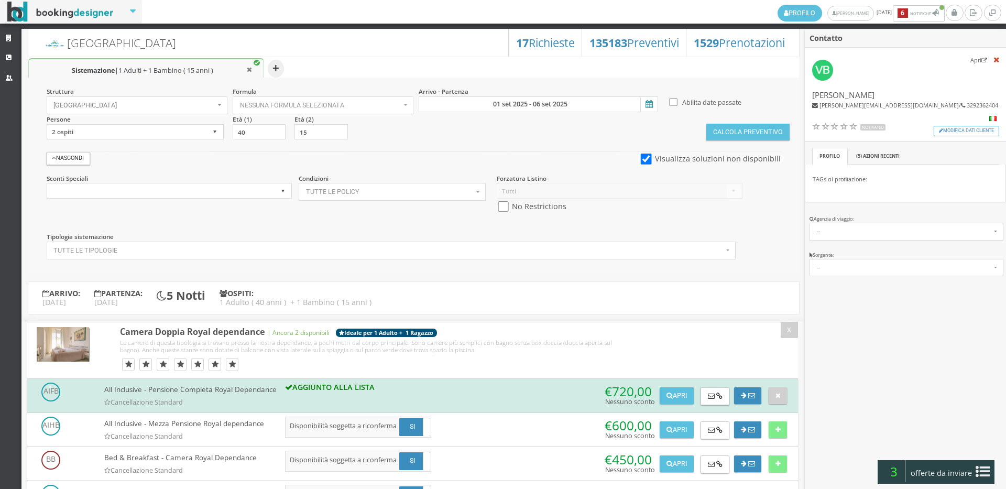
click at [269, 70] on button "+" at bounding box center [276, 69] width 16 height 18
type input "40"
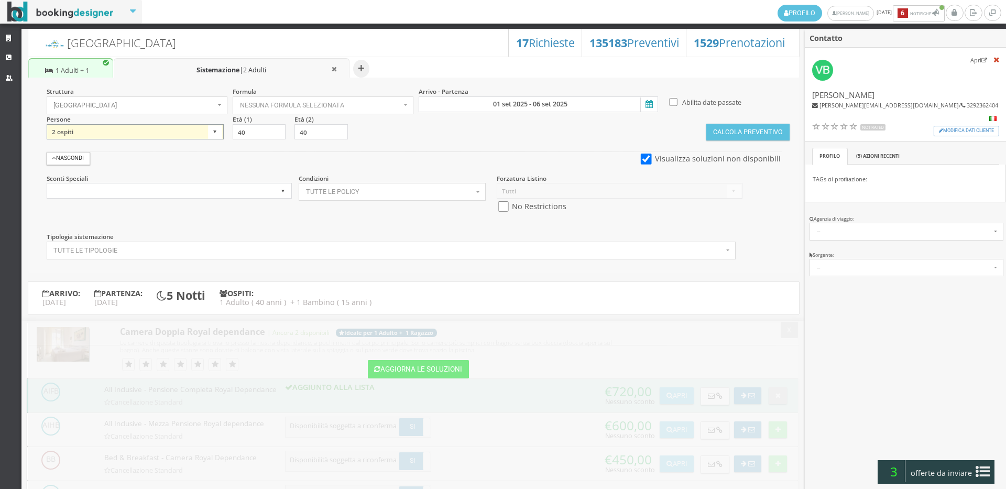
click at [212, 130] on select "1 ospite 2 ospiti 3 ospiti 4 ospiti 5 ospiti 6 ospiti 7 ospiti 8 ospiti 9 ospit…" at bounding box center [135, 132] width 177 height 16
select select "1"
click at [47, 124] on select "1 ospite 2 ospiti 3 ospiti 4 ospiti 5 ospiti 6 ospiti 7 ospiti 8 ospiti 9 ospit…" at bounding box center [135, 132] width 177 height 16
click at [504, 205] on input "checkbox" at bounding box center [503, 206] width 13 height 11
checkbox input "true"
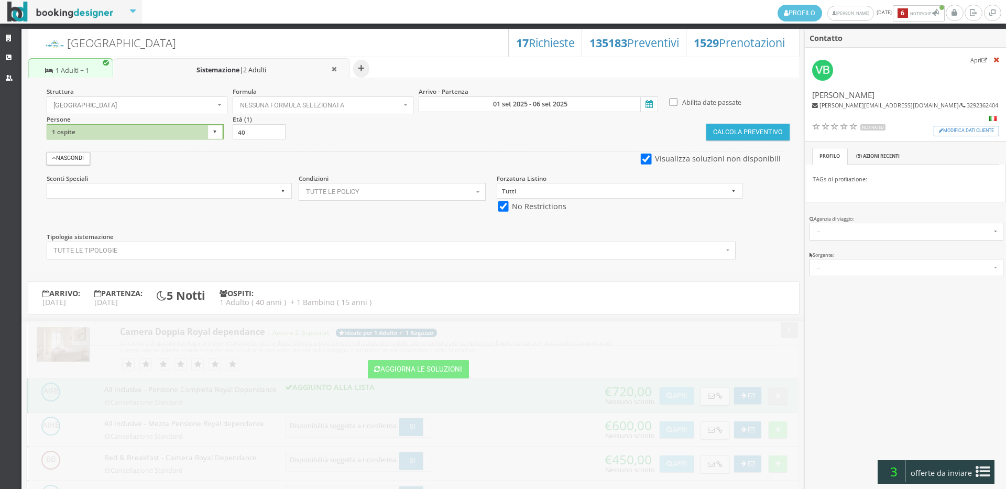
click at [727, 129] on button "Calcola Preventivo" at bounding box center [747, 132] width 83 height 17
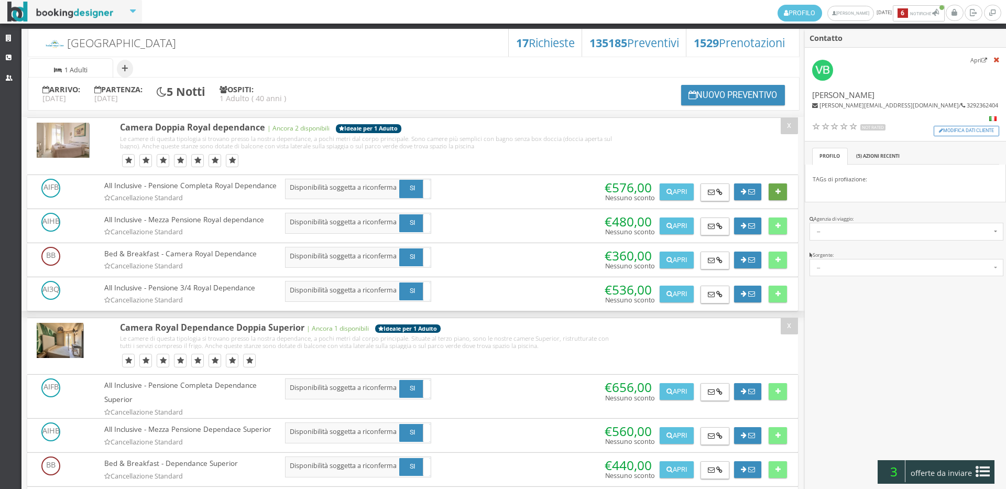
click at [775, 189] on icon at bounding box center [777, 192] width 5 height 7
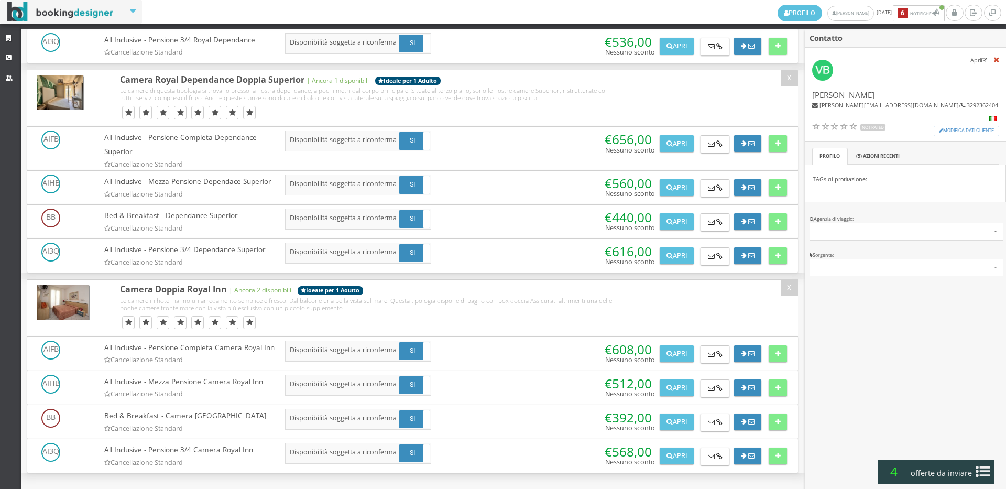
scroll to position [307, 0]
click at [775, 351] on icon at bounding box center [777, 354] width 5 height 7
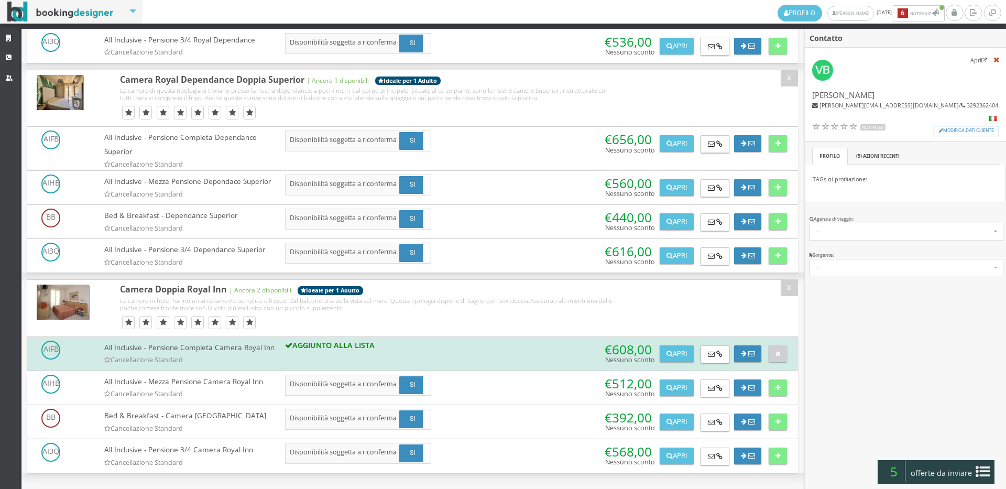
click at [921, 464] on div "5 offerte da inviare" at bounding box center [936, 472] width 116 height 24
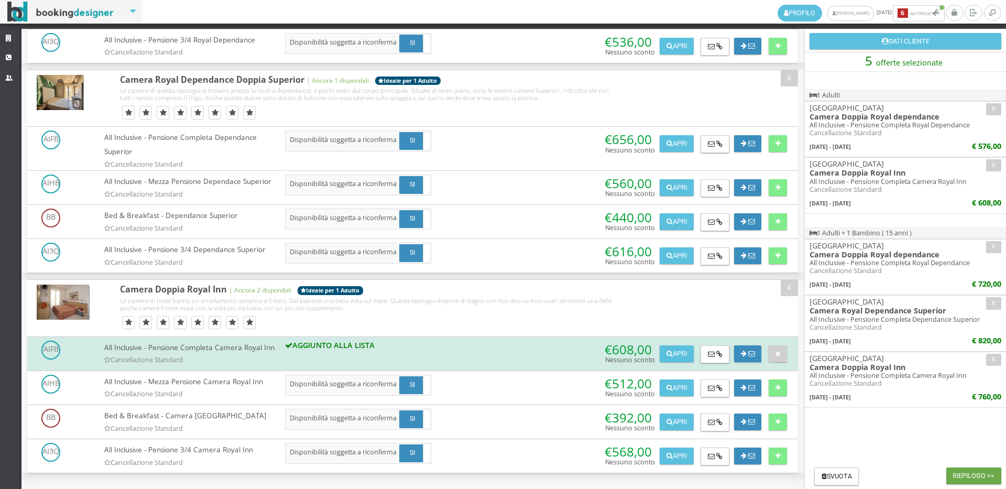
click at [974, 474] on button "Riepilogo >>" at bounding box center [973, 475] width 55 height 17
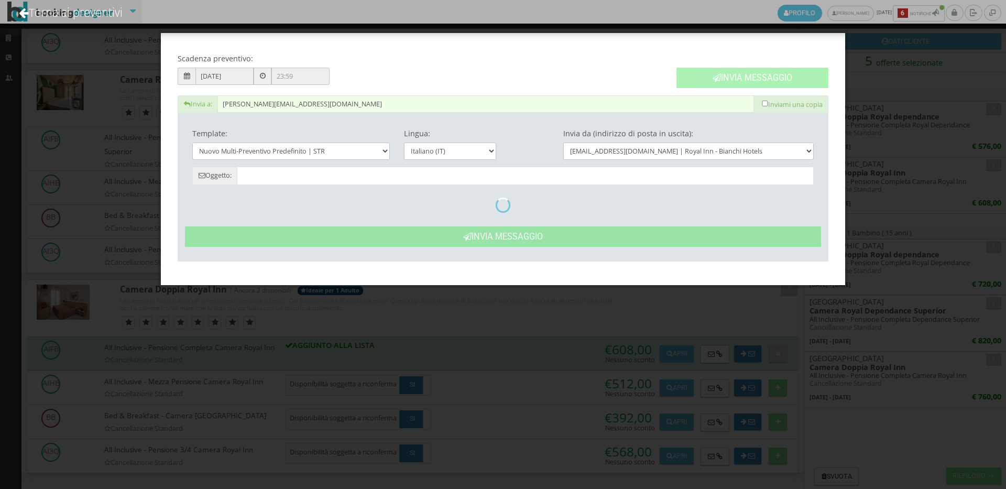
type input "Nuovo Preventivo - [PERSON_NAME] dal [DATE] al [DATE]"
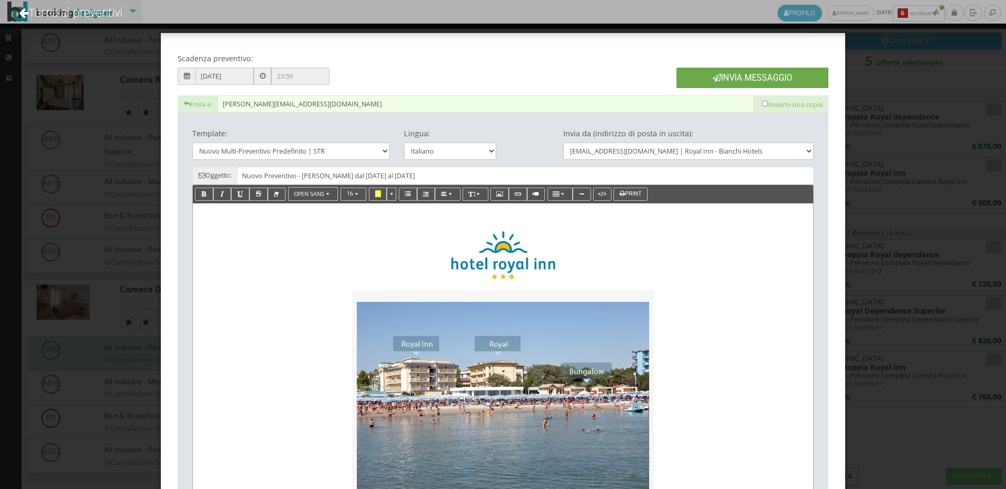
click at [742, 76] on button "Invia Messaggio" at bounding box center [752, 78] width 152 height 20
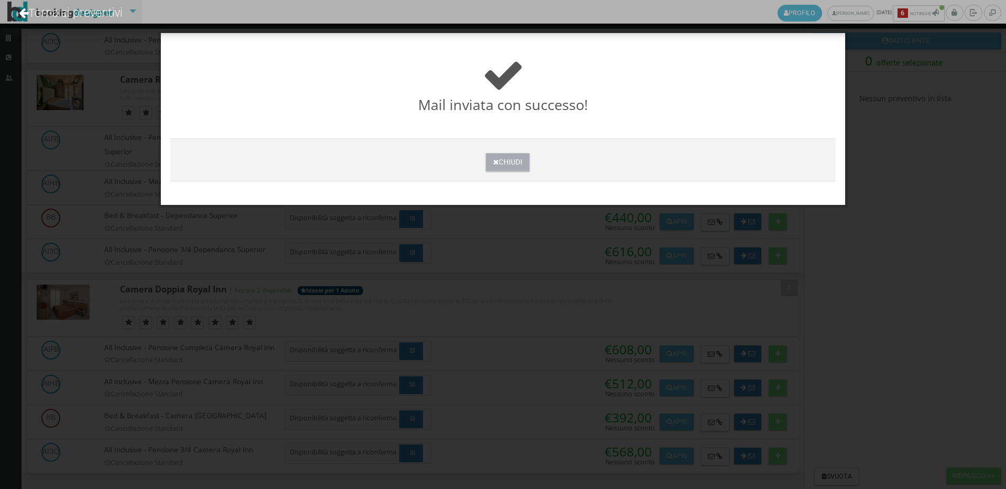
click at [515, 162] on button "Chiudi" at bounding box center [507, 162] width 43 height 18
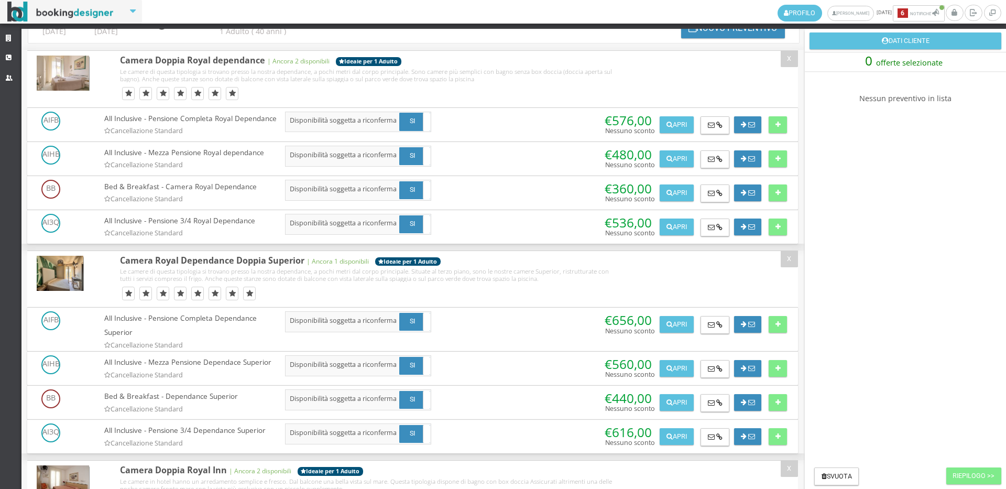
scroll to position [0, 0]
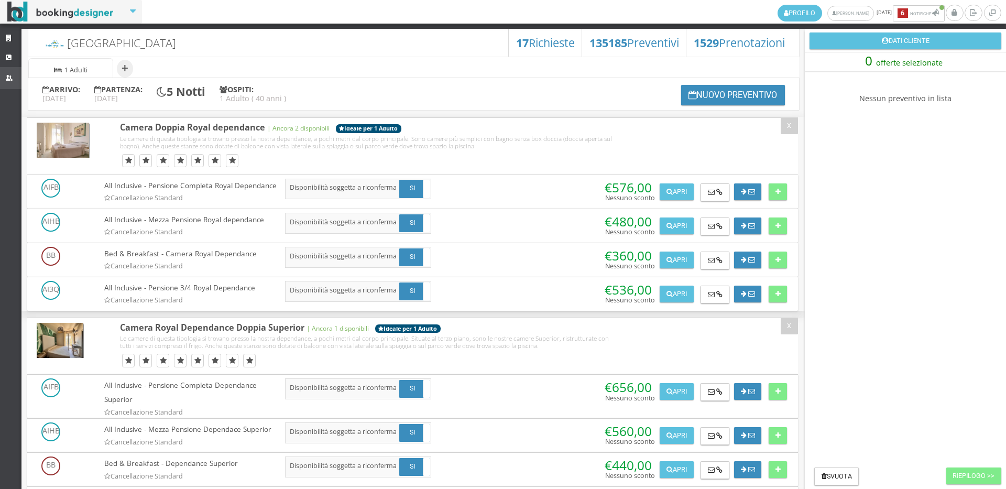
click at [7, 79] on icon at bounding box center [10, 77] width 9 height 9
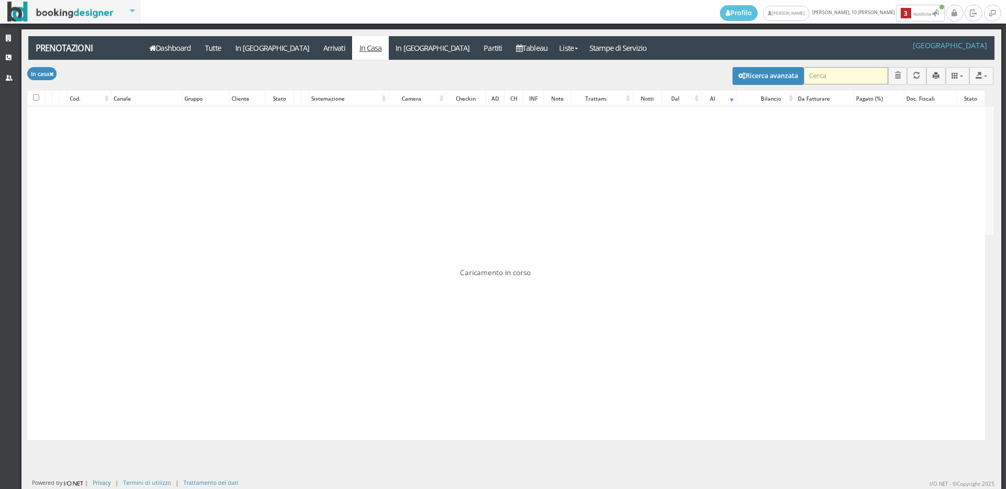
click at [804, 79] on input "search" at bounding box center [846, 75] width 84 height 17
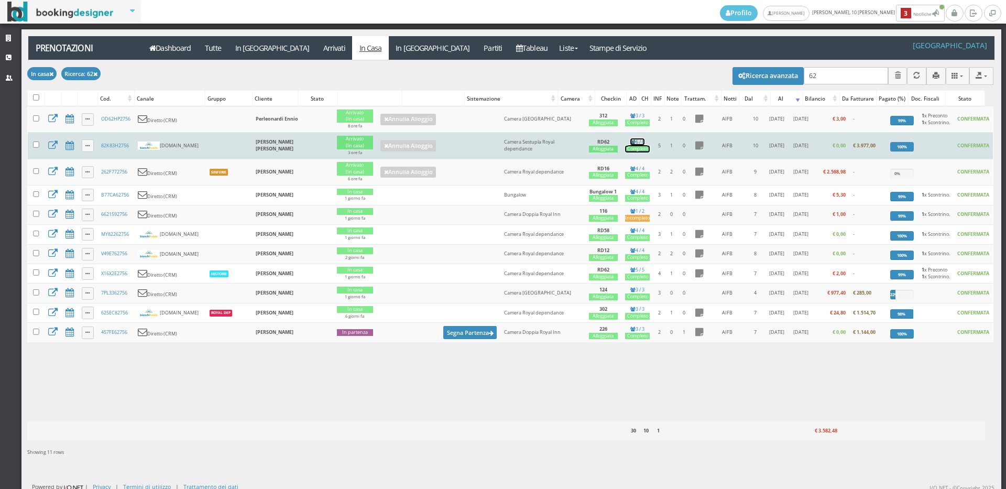
click at [625, 147] on div "Completo" at bounding box center [637, 149] width 25 height 7
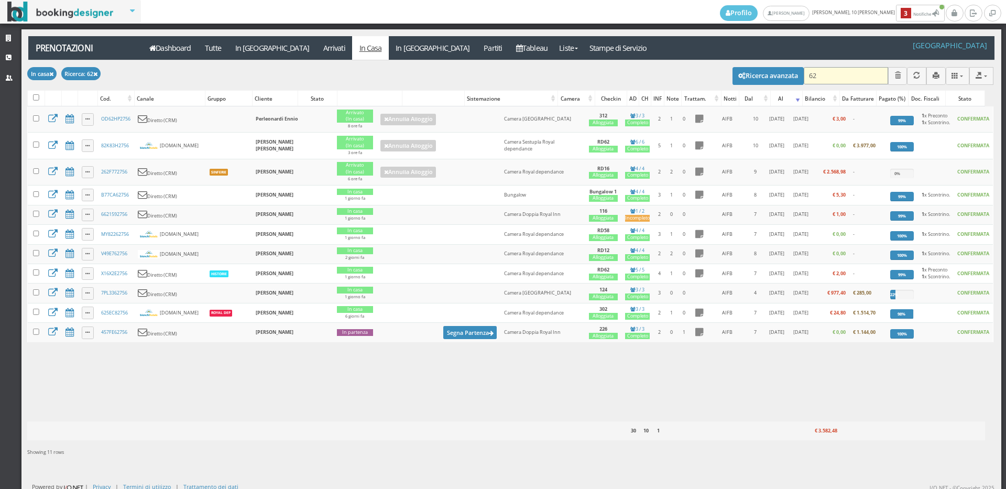
click at [815, 73] on input "62" at bounding box center [846, 75] width 84 height 17
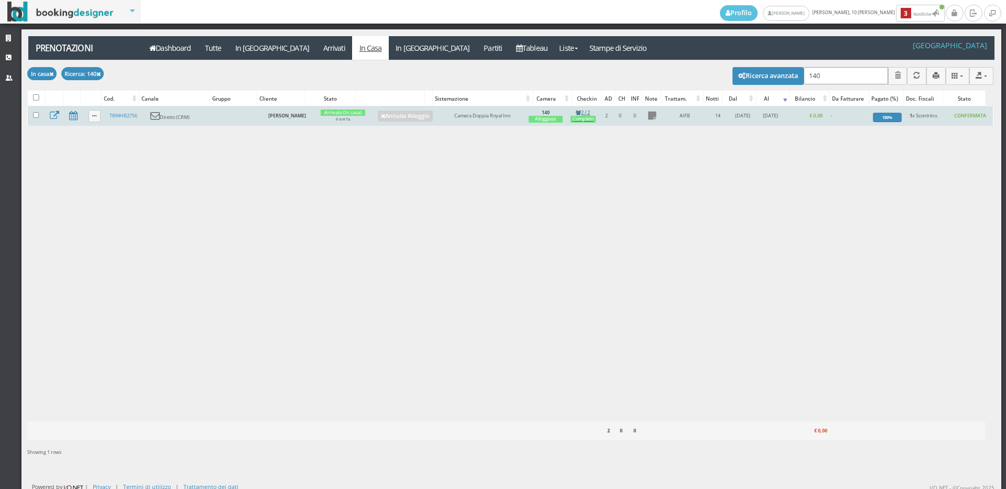
type input "140"
click at [583, 117] on div "Completo" at bounding box center [584, 119] width 26 height 7
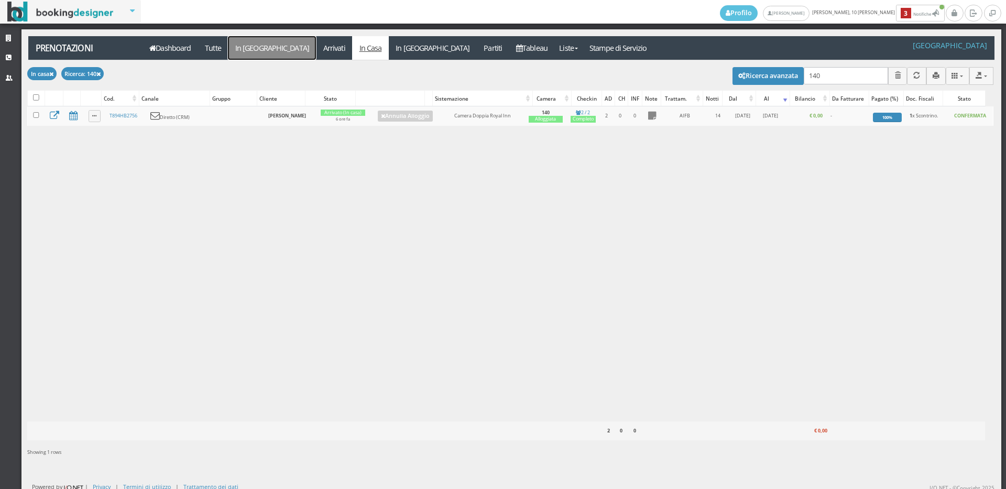
click at [247, 56] on link "In Arrivo" at bounding box center [272, 48] width 88 height 24
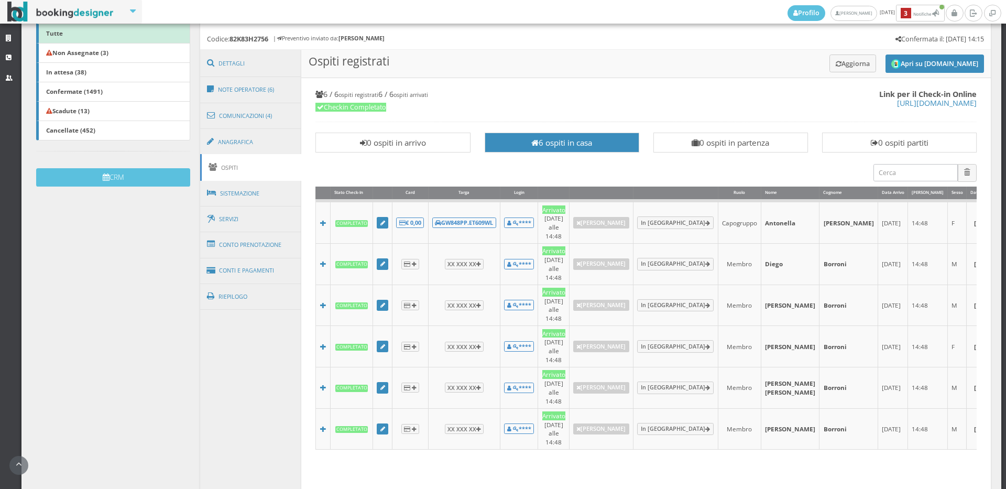
scroll to position [291, 0]
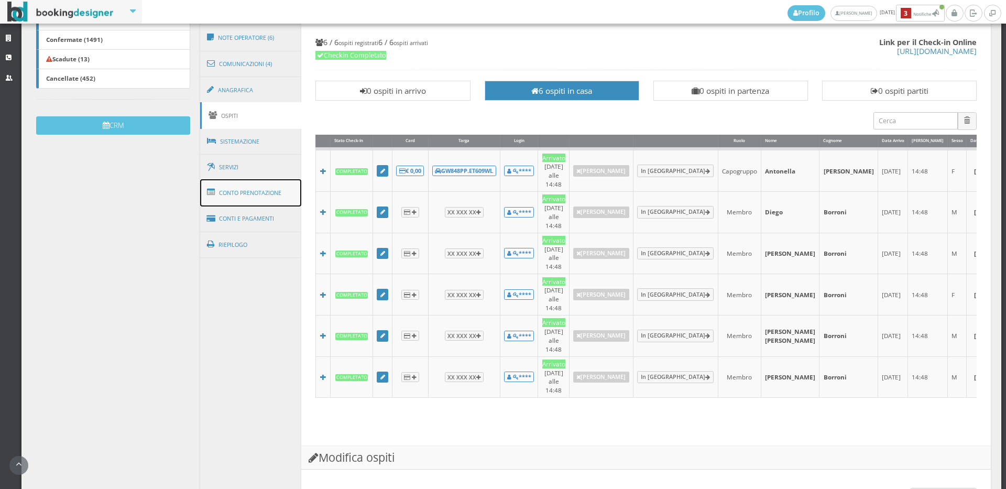
click at [263, 200] on link "Conto Prenotazione" at bounding box center [251, 192] width 102 height 27
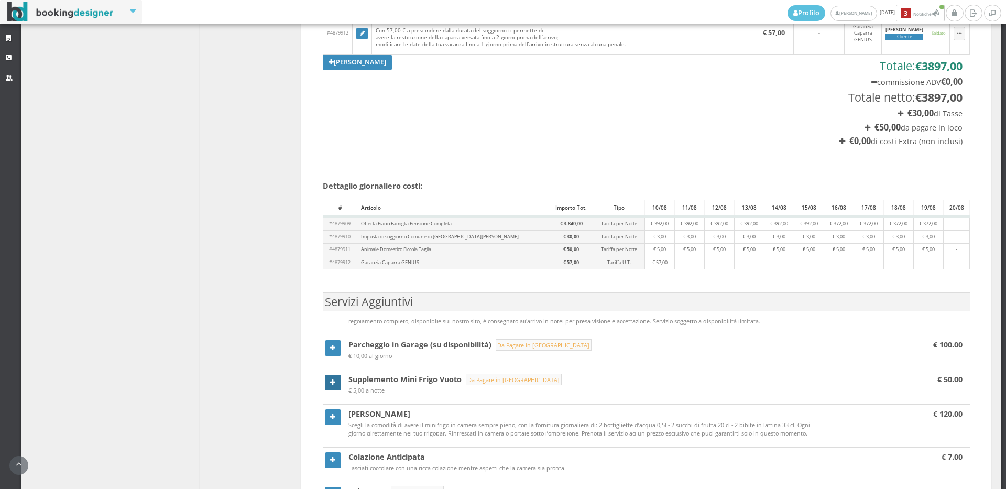
click at [331, 381] on icon at bounding box center [332, 382] width 5 height 7
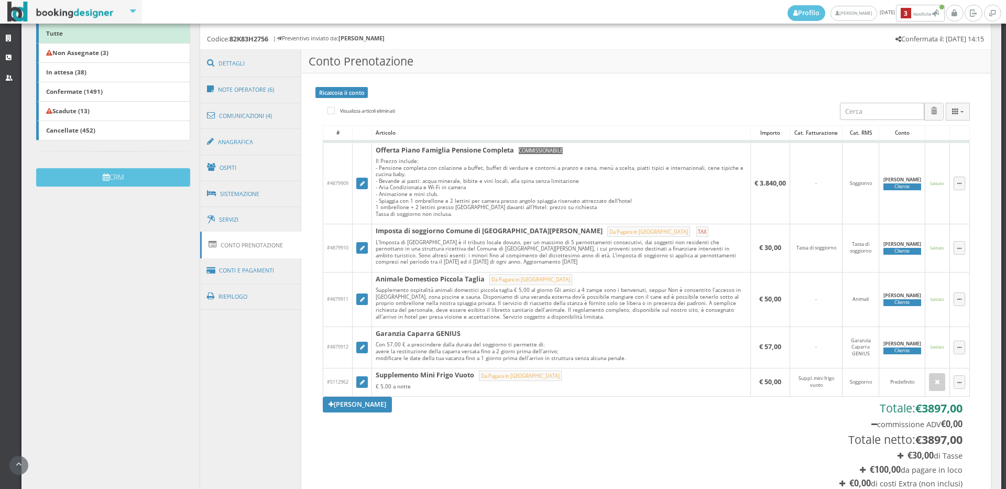
scroll to position [174, 0]
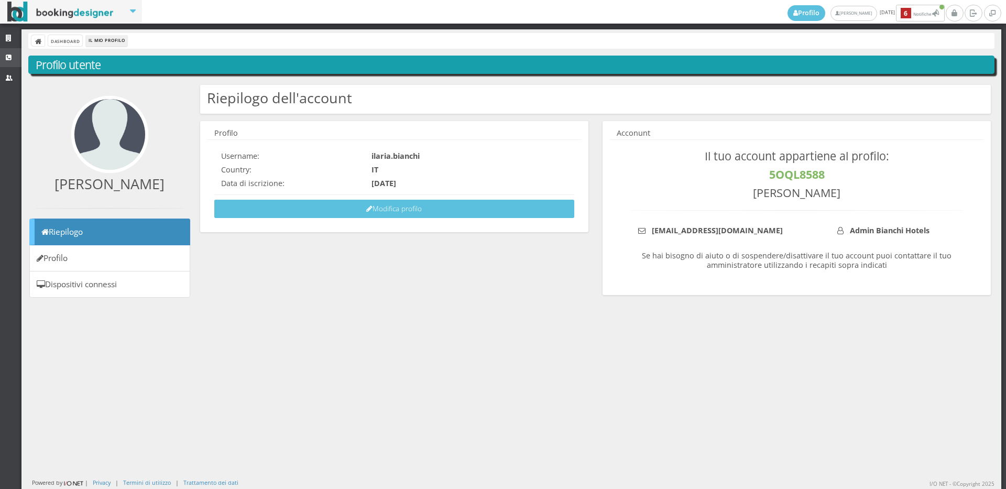
click at [2, 53] on link "CRM" at bounding box center [10, 57] width 21 height 19
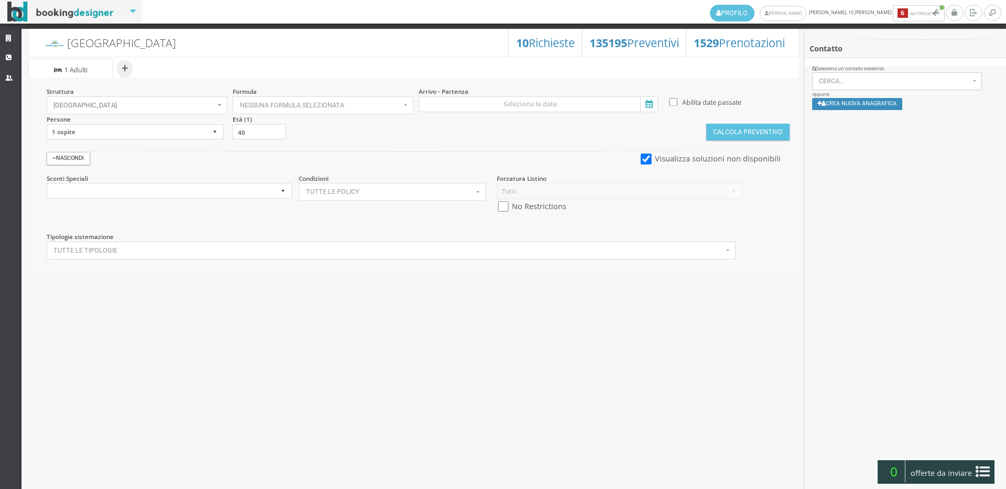
select select
click at [522, 102] on input at bounding box center [538, 104] width 239 height 16
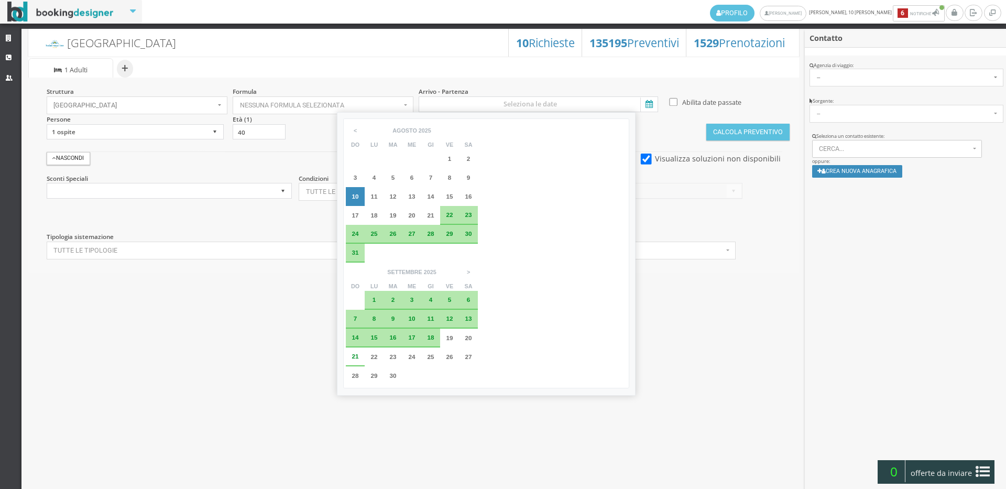
click at [464, 234] on div "30" at bounding box center [469, 234] width 12 height 6
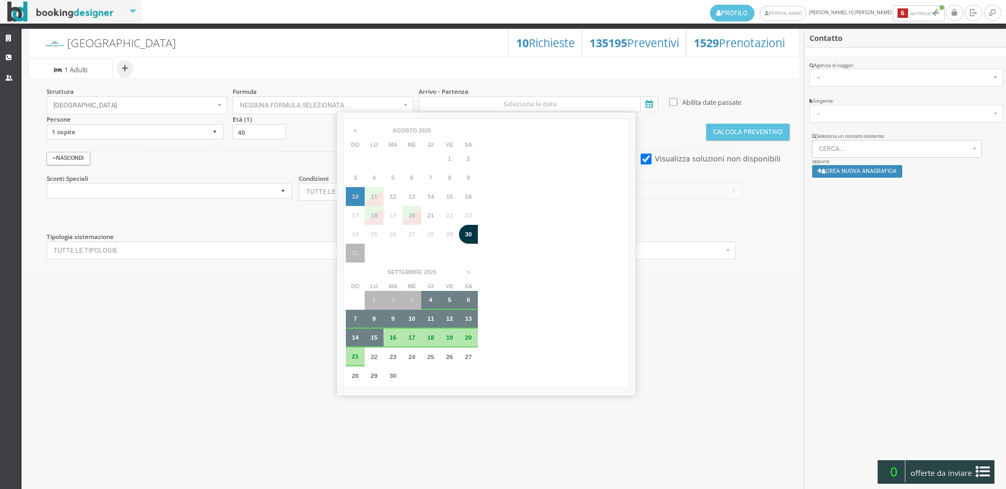
click at [374, 233] on span "25" at bounding box center [374, 234] width 7 height 7
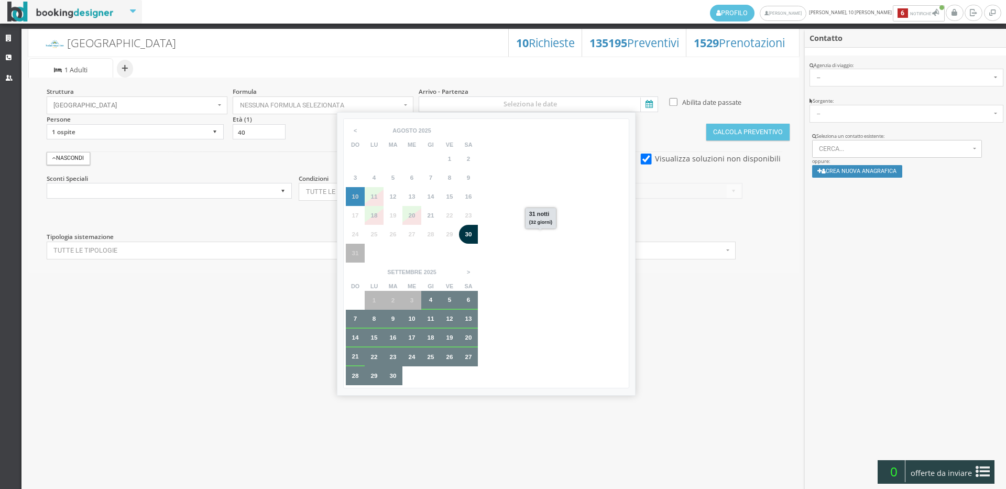
click at [596, 257] on div "< agosto settembre ottobre novembre dicembre agosto 2025 do lu ma me gi ve sa 2…" at bounding box center [486, 253] width 286 height 270
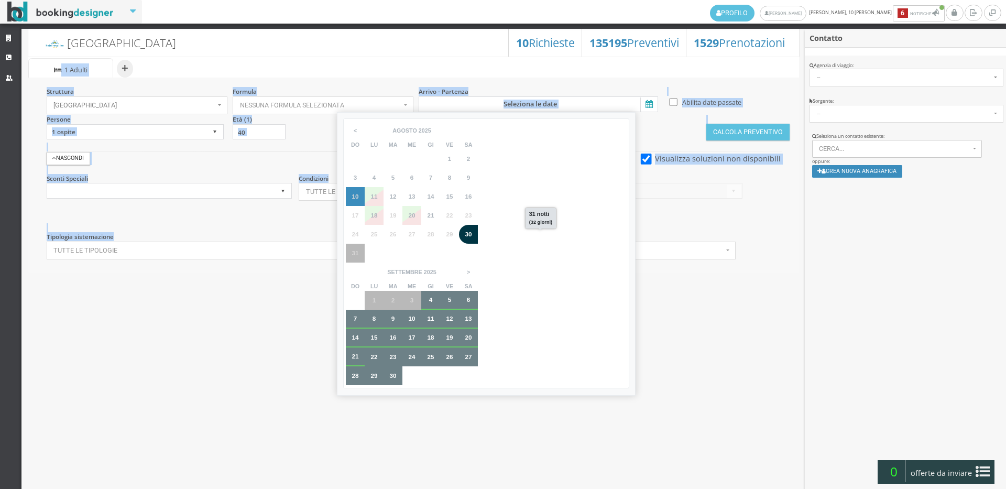
click at [497, 285] on div "[GEOGRAPHIC_DATA] 1529 Prenotazioni 135195 Preventivi 10 Richieste + Sistemazio…" at bounding box center [413, 258] width 785 height 469
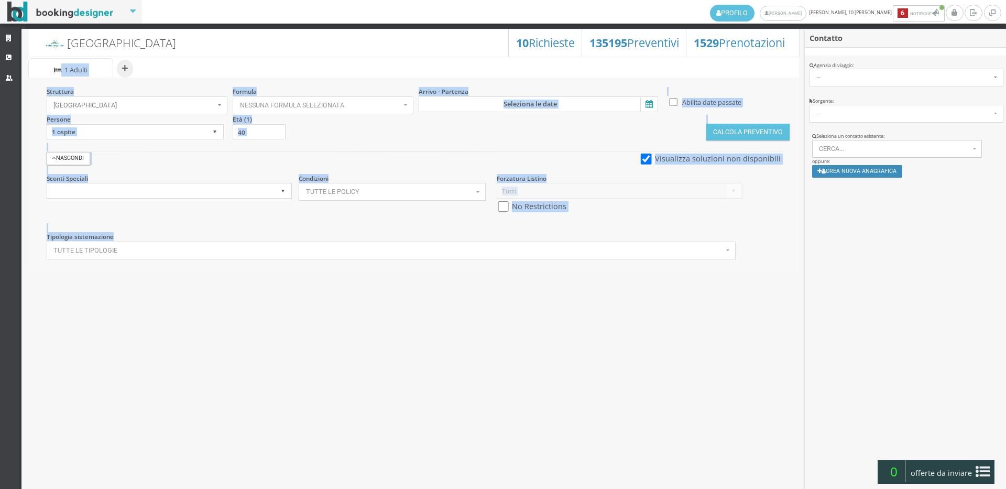
click at [596, 96] on section "Arrivo - Partenza" at bounding box center [541, 99] width 248 height 25
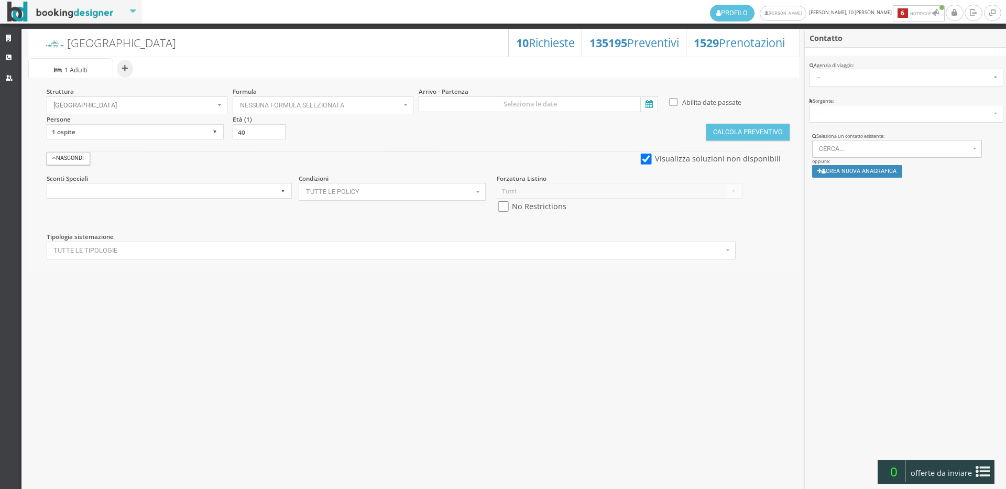
click at [653, 105] on icon at bounding box center [648, 104] width 16 height 14
click at [653, 105] on input at bounding box center [538, 104] width 239 height 16
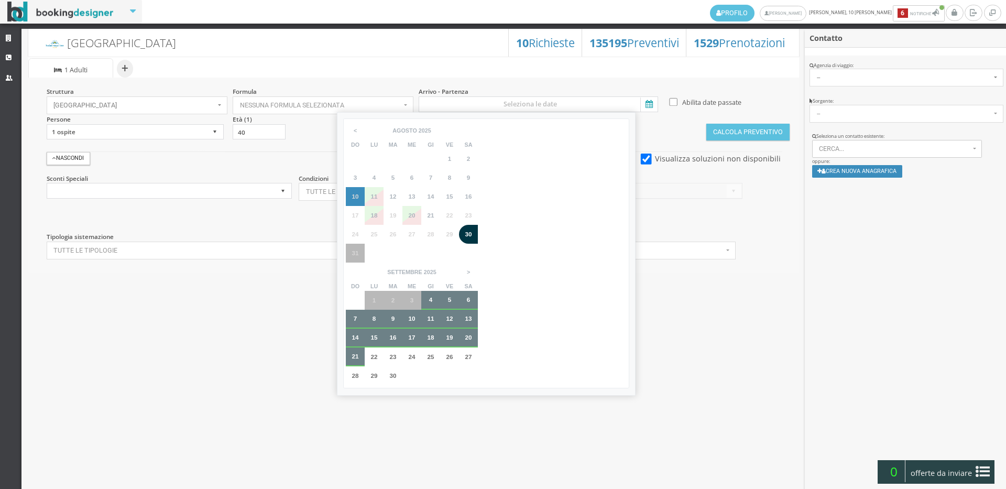
click at [474, 237] on div "30" at bounding box center [469, 234] width 12 height 6
click at [376, 297] on span "1" at bounding box center [375, 300] width 4 height 7
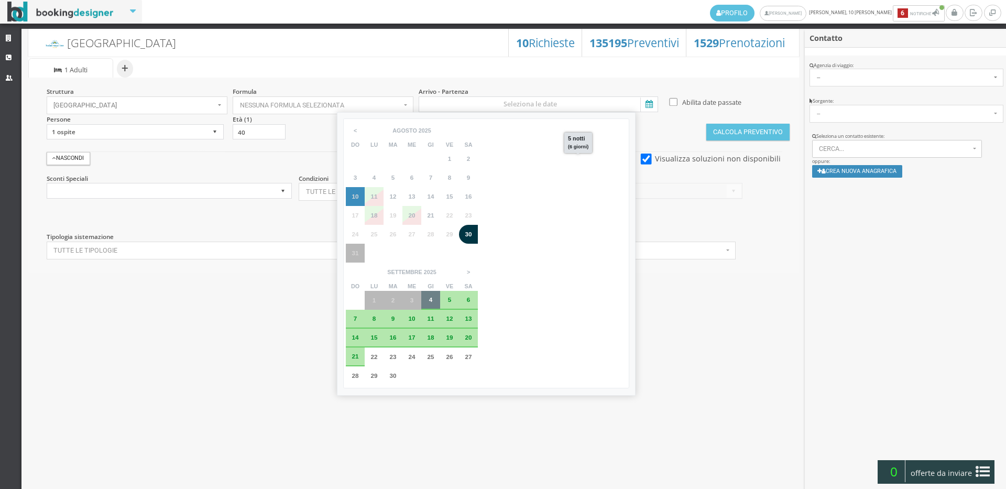
click at [435, 297] on div "4" at bounding box center [431, 300] width 8 height 6
type input "30 ago 2025 - 04 set 2025"
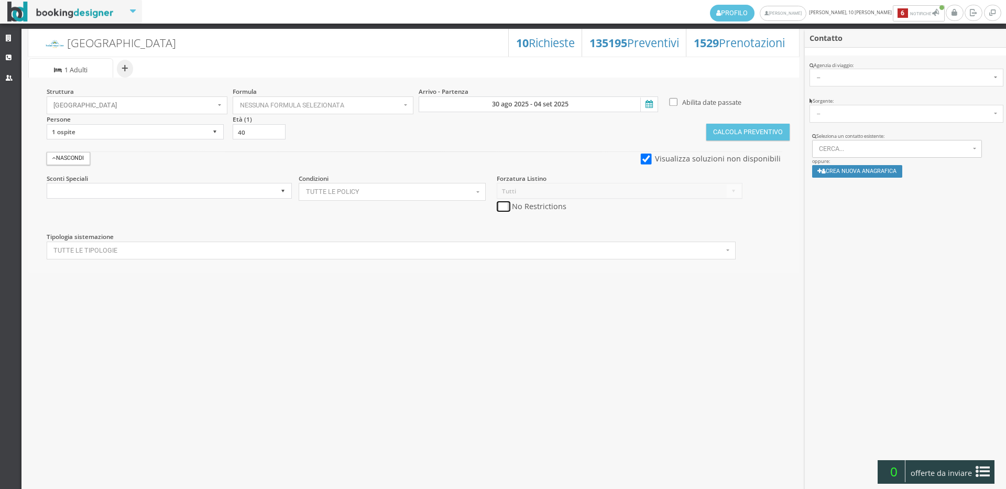
click at [503, 207] on input "checkbox" at bounding box center [503, 206] width 13 height 11
checkbox input "true"
click at [565, 104] on input "30 ago 2025 - 04 set 2025" at bounding box center [538, 104] width 239 height 16
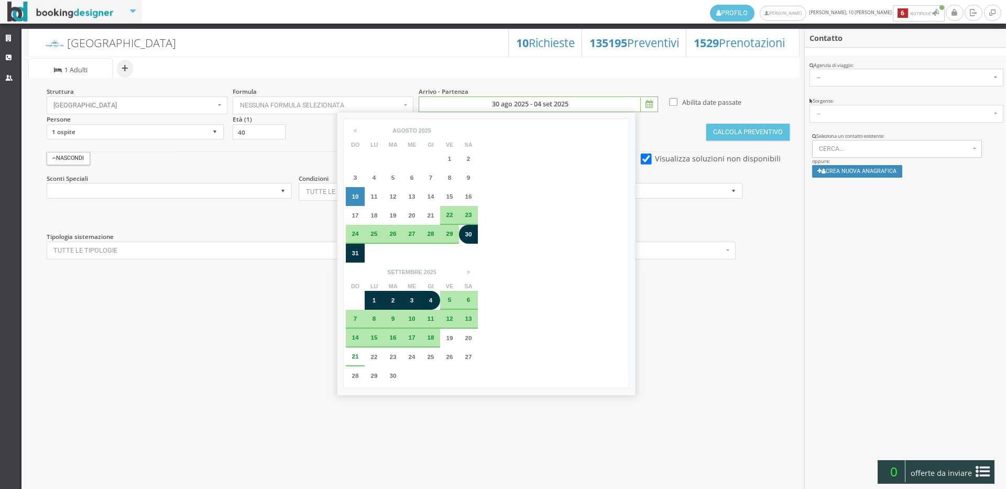
click at [373, 234] on span "25" at bounding box center [374, 233] width 7 height 7
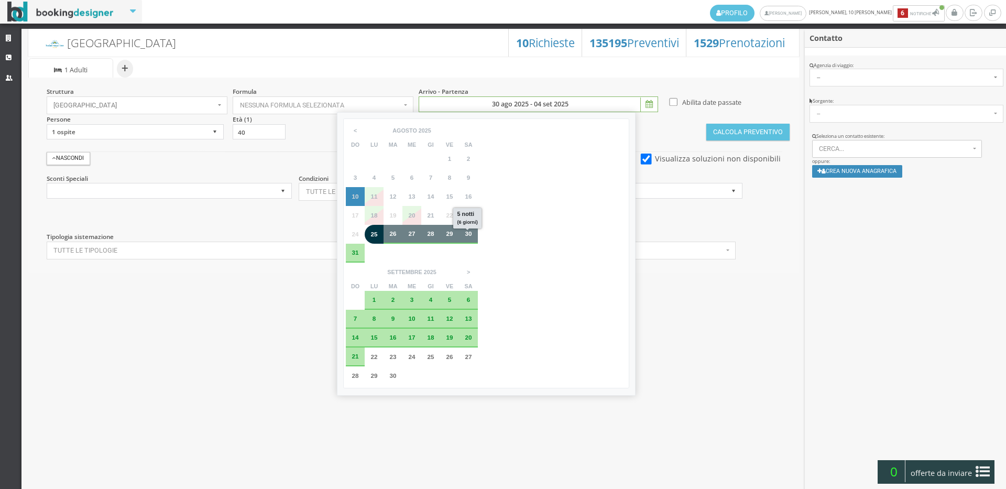
click at [468, 231] on span "30" at bounding box center [468, 233] width 7 height 7
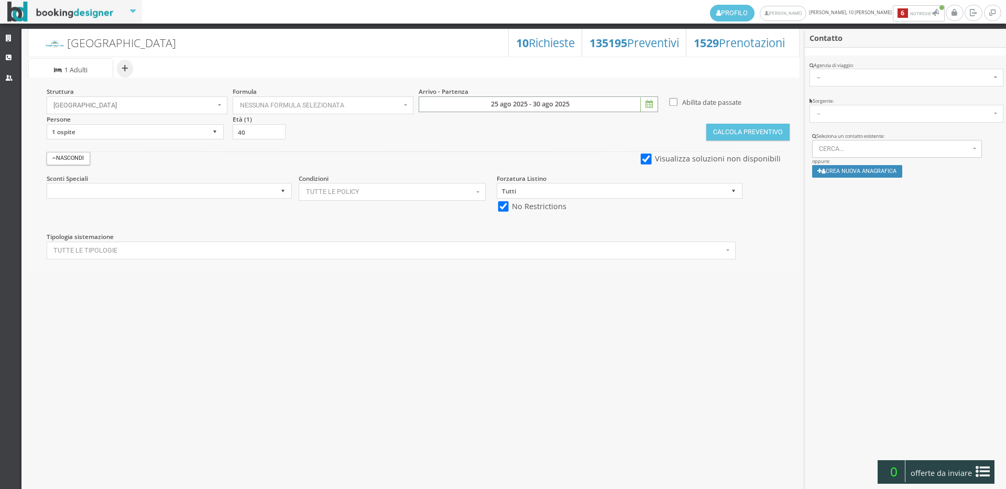
click at [496, 97] on input "25 ago 2025 - 30 ago 2025" at bounding box center [538, 104] width 239 height 16
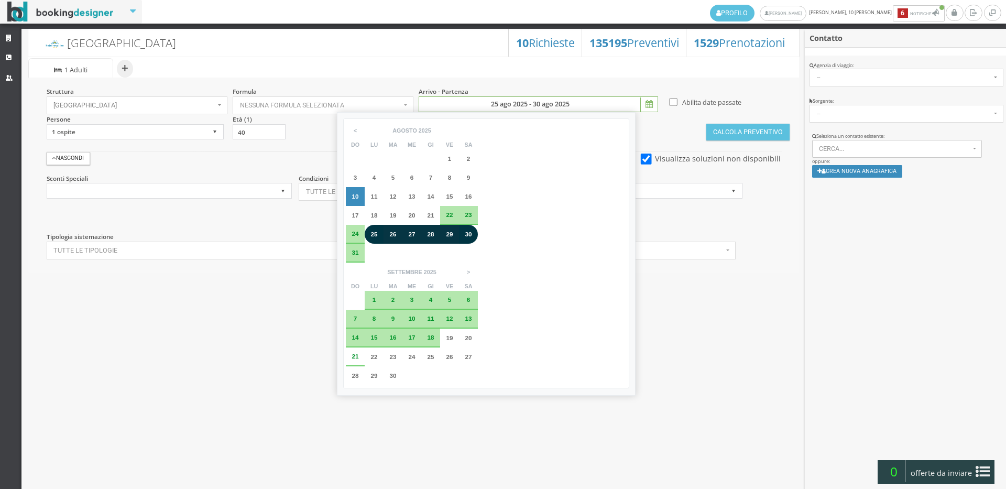
click at [465, 232] on span "30" at bounding box center [468, 234] width 7 height 7
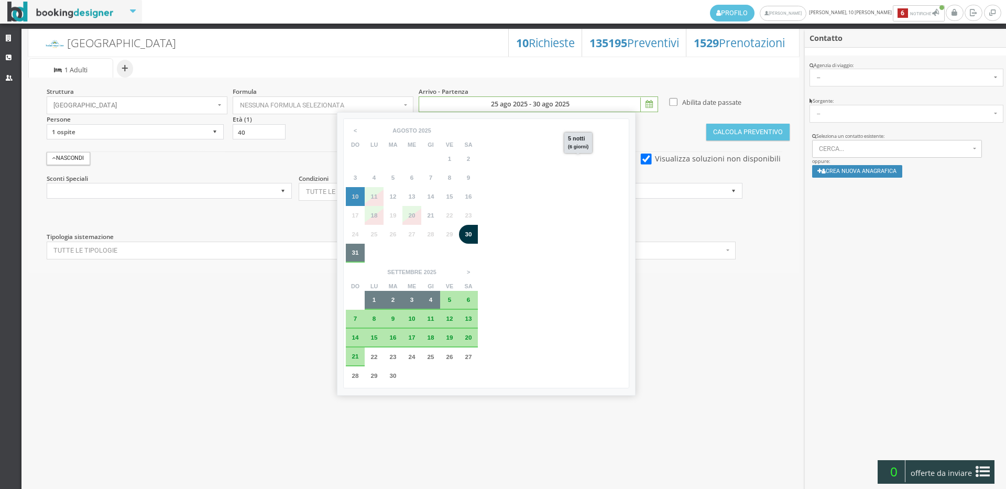
click at [580, 152] on div "5 notti (6 giorni)" at bounding box center [578, 143] width 28 height 20
click at [433, 296] on span "4" at bounding box center [431, 299] width 4 height 7
type input "30 ago 2025 - 04 set 2025"
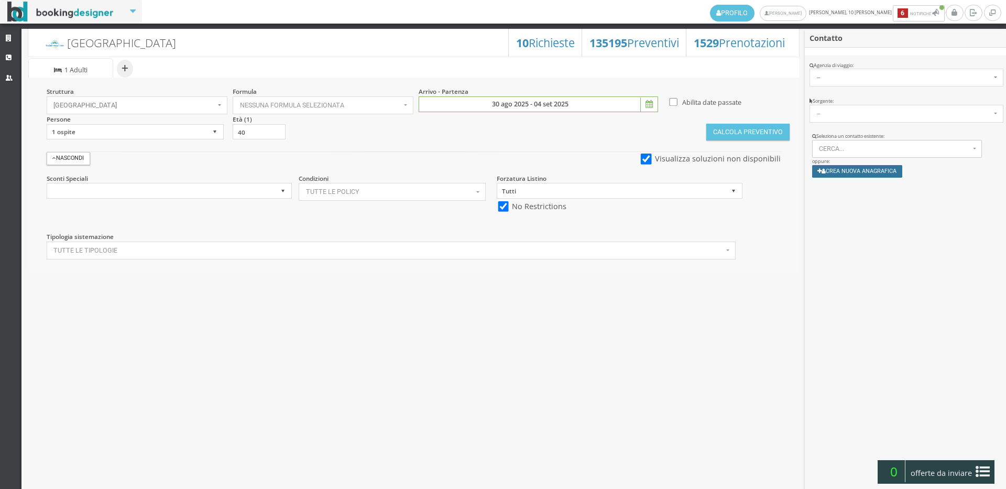
click at [872, 172] on button "Crea nuova anagrafica" at bounding box center [857, 171] width 91 height 12
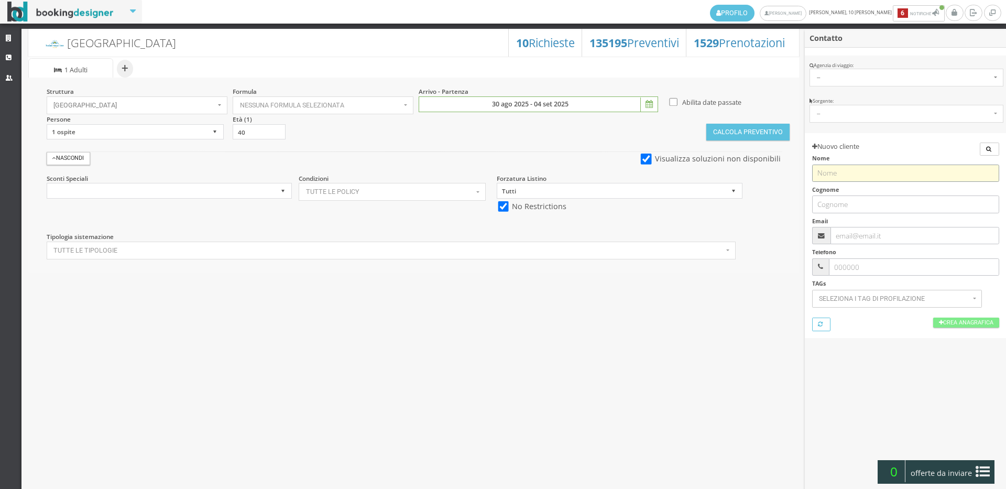
click at [860, 177] on input "text" at bounding box center [905, 173] width 187 height 17
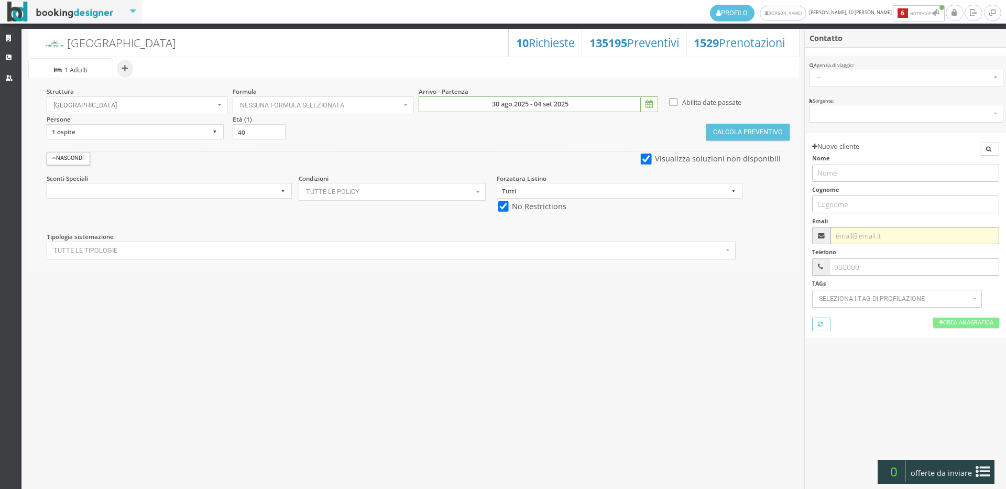
click at [845, 232] on input "text" at bounding box center [914, 235] width 168 height 17
type input "f"
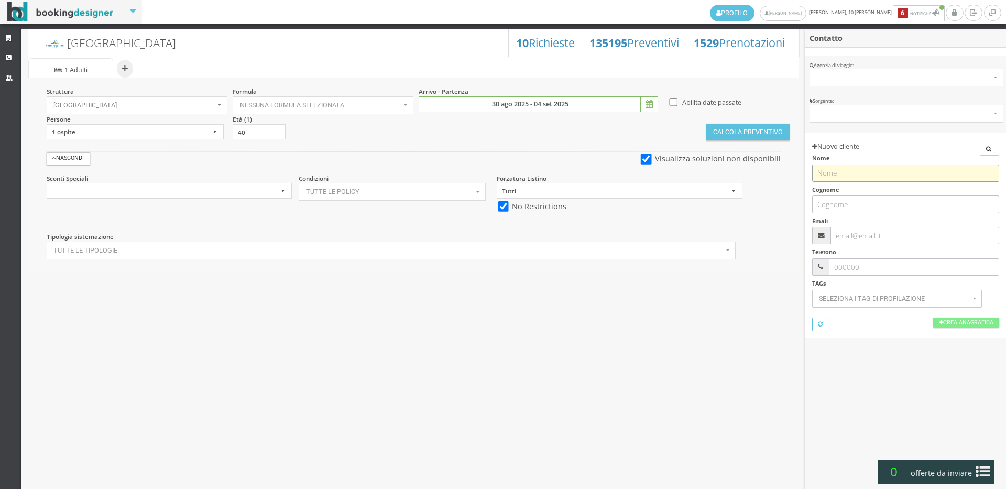
click at [892, 172] on input "text" at bounding box center [905, 173] width 187 height 17
type input "Filomena"
type input "Fortunato"
type input "[EMAIL_ADDRESS][DOMAIN_NAME]"
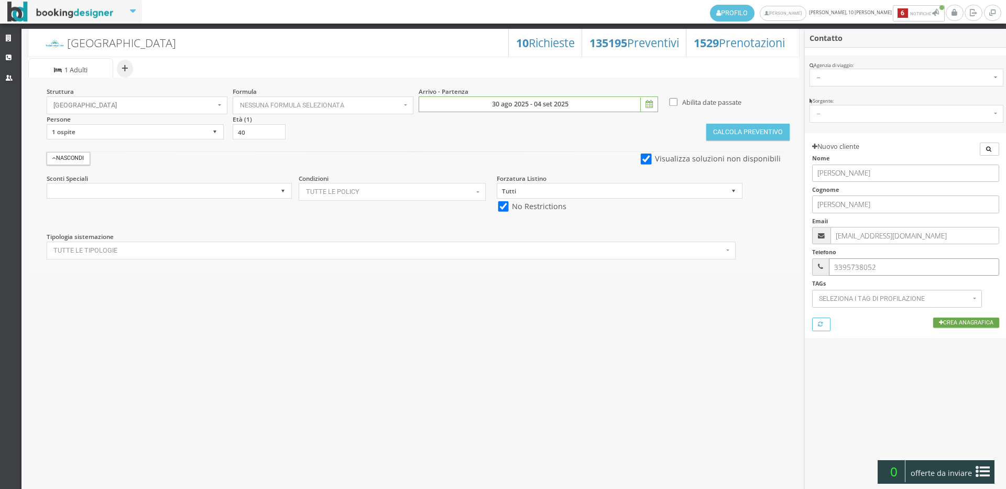
type input "3395738052"
click at [950, 324] on link "Crea Anagrafica" at bounding box center [966, 323] width 66 height 10
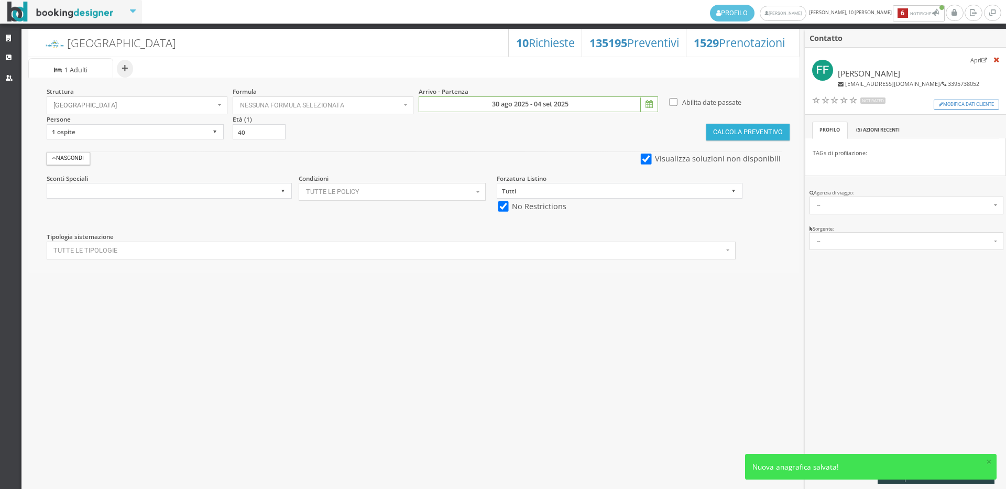
click at [731, 133] on button "Calcola Preventivo" at bounding box center [747, 132] width 83 height 17
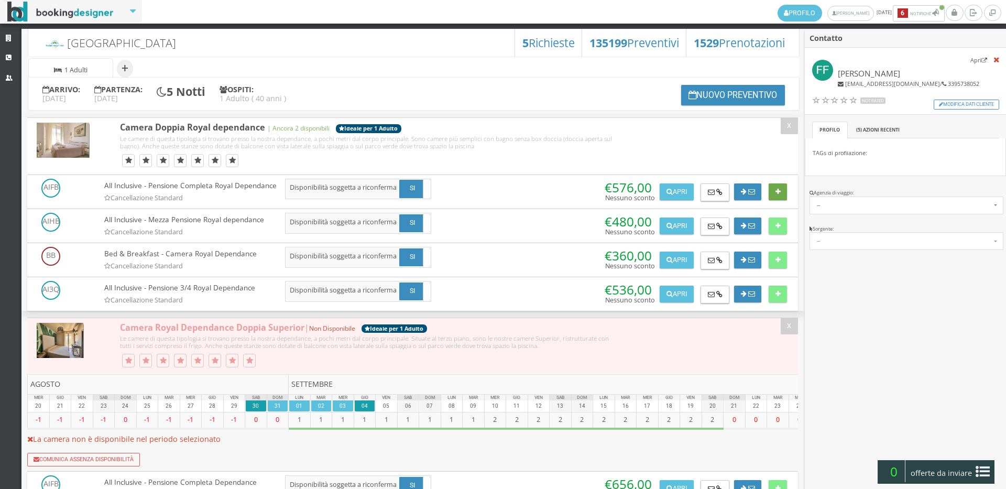
click at [775, 187] on button at bounding box center [778, 191] width 18 height 17
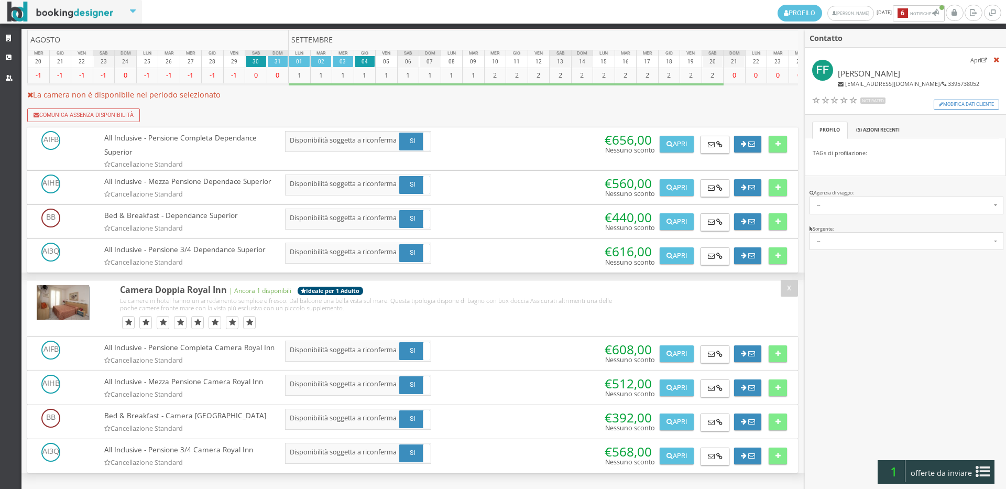
scroll to position [414, 0]
click at [778, 345] on button at bounding box center [778, 353] width 18 height 17
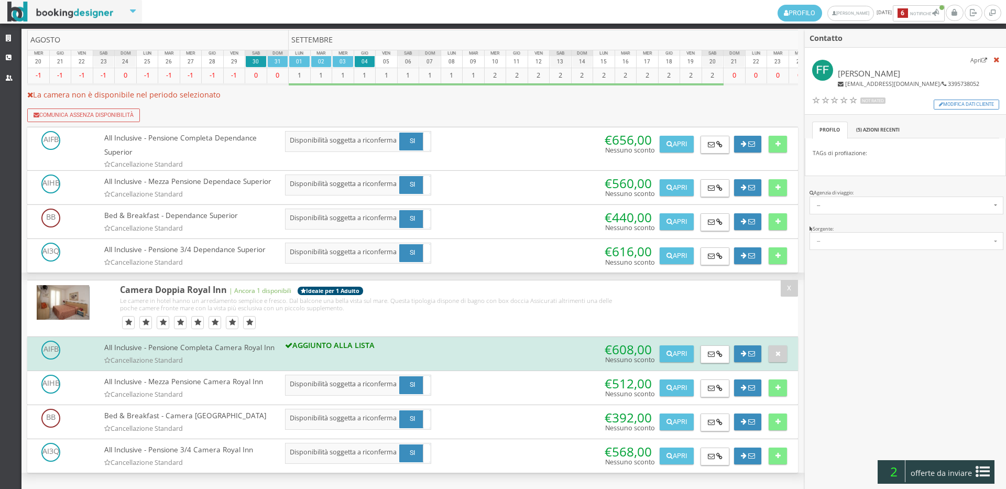
click at [972, 467] on span "offerte da inviare" at bounding box center [942, 473] width 68 height 17
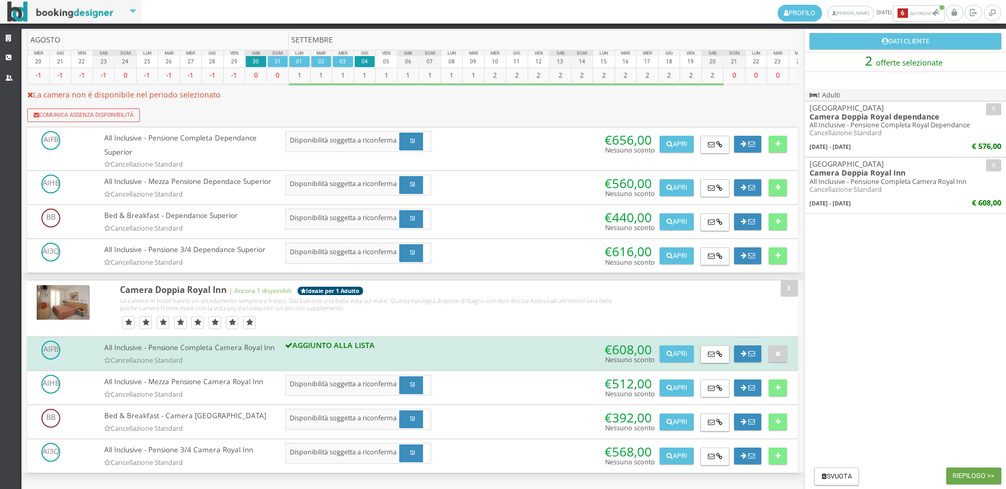
click at [962, 474] on button "Riepilogo >>" at bounding box center [973, 475] width 55 height 17
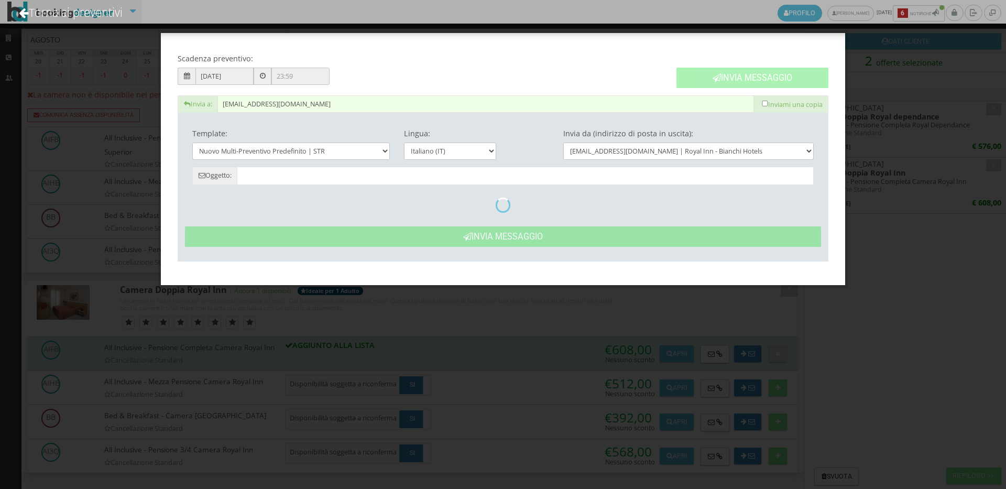
type input "Nuovo Preventivo - Filomena Fortunato dal 30/08/2025 al 04/09/2025"
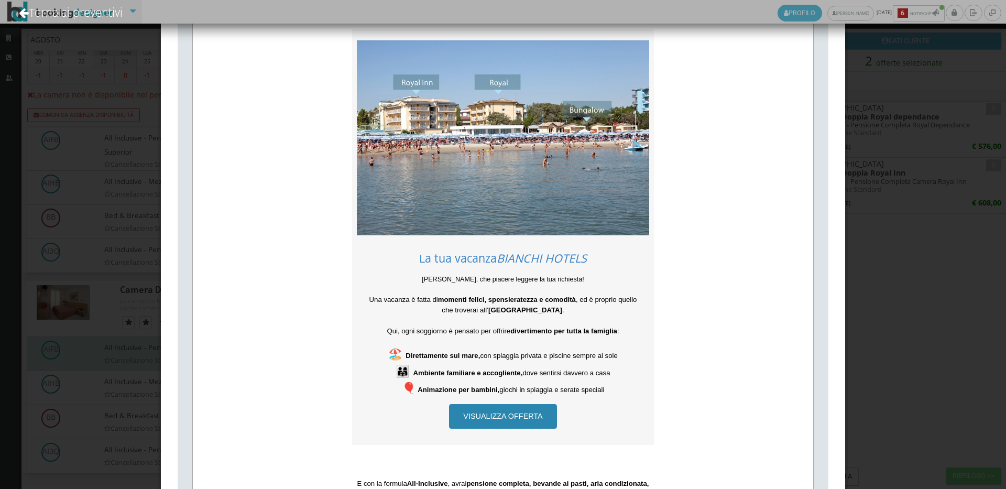
scroll to position [0, 0]
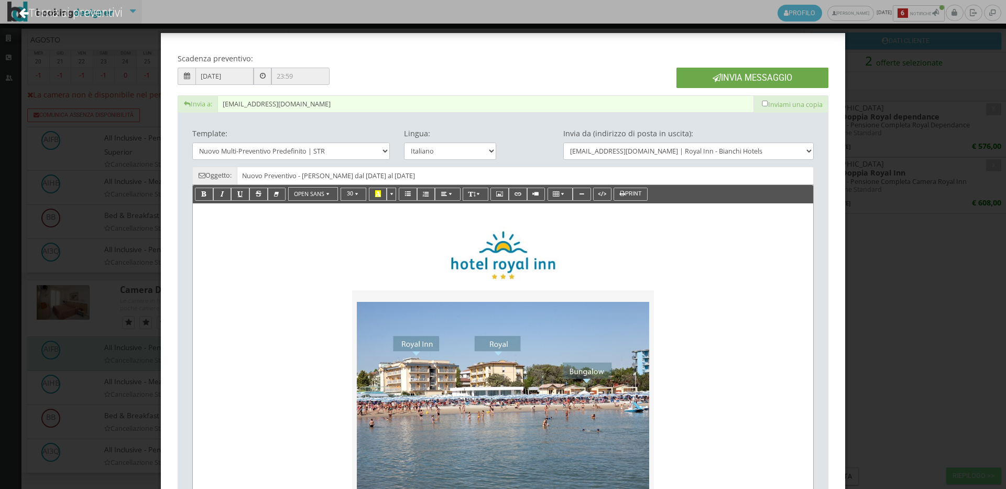
click at [713, 81] on icon at bounding box center [717, 77] width 8 height 8
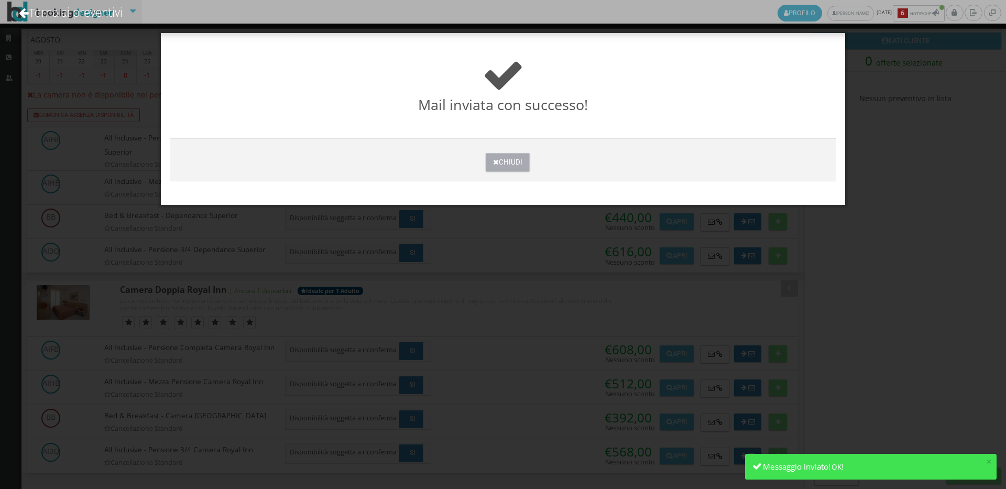
click at [508, 162] on button "Chiudi" at bounding box center [507, 162] width 43 height 18
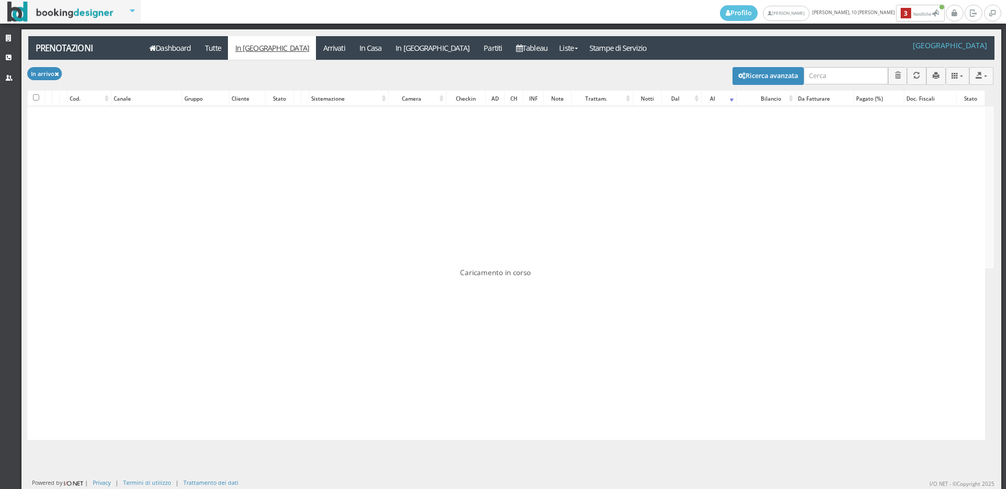
checkbox input "false"
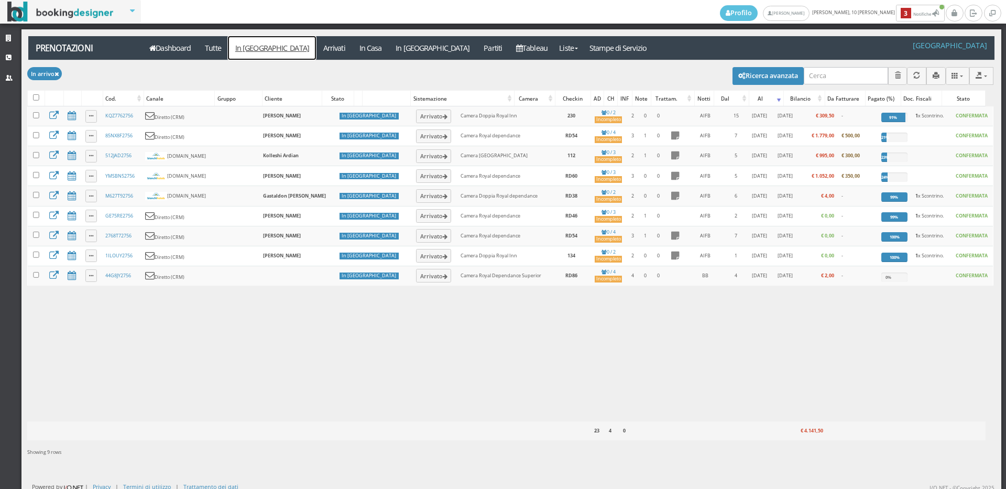
click at [250, 51] on link "In [GEOGRAPHIC_DATA]" at bounding box center [272, 48] width 88 height 24
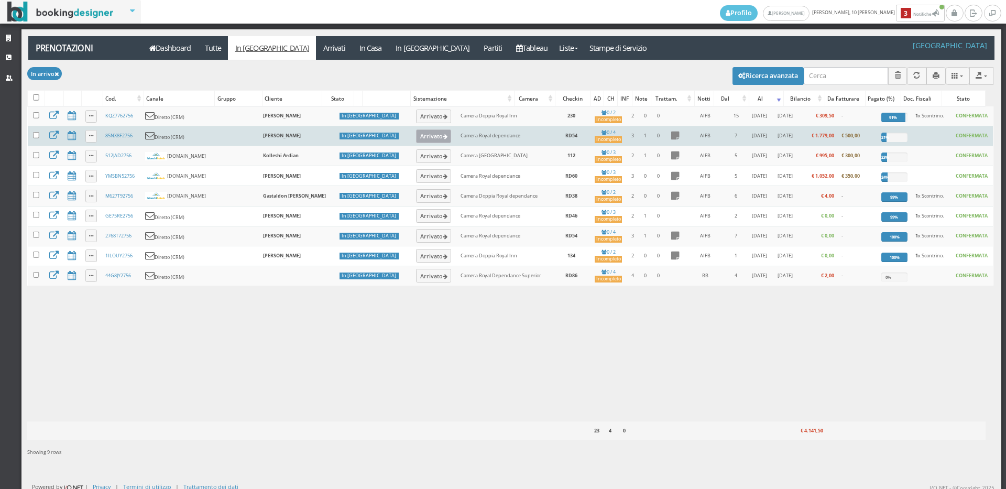
click at [416, 129] on button "Arrivato" at bounding box center [433, 136] width 35 height 14
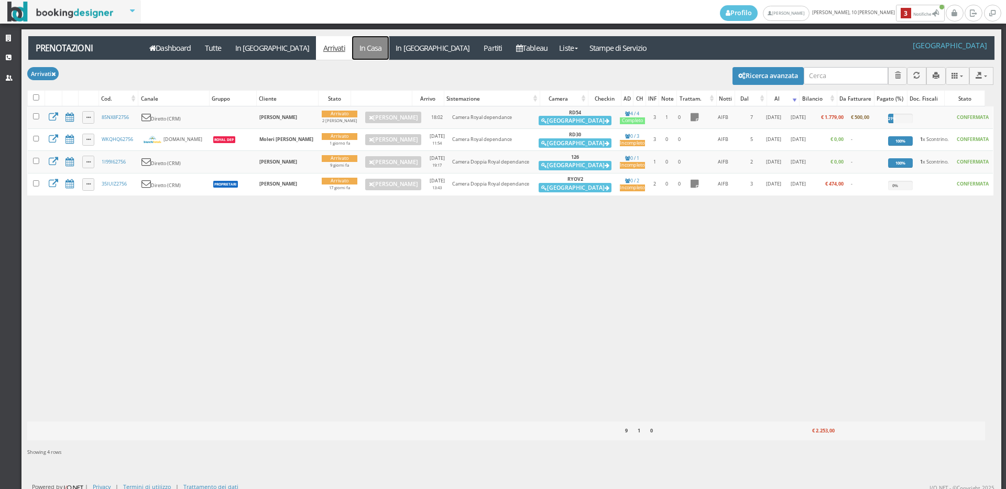
click at [352, 48] on link "In Casa" at bounding box center [370, 48] width 37 height 24
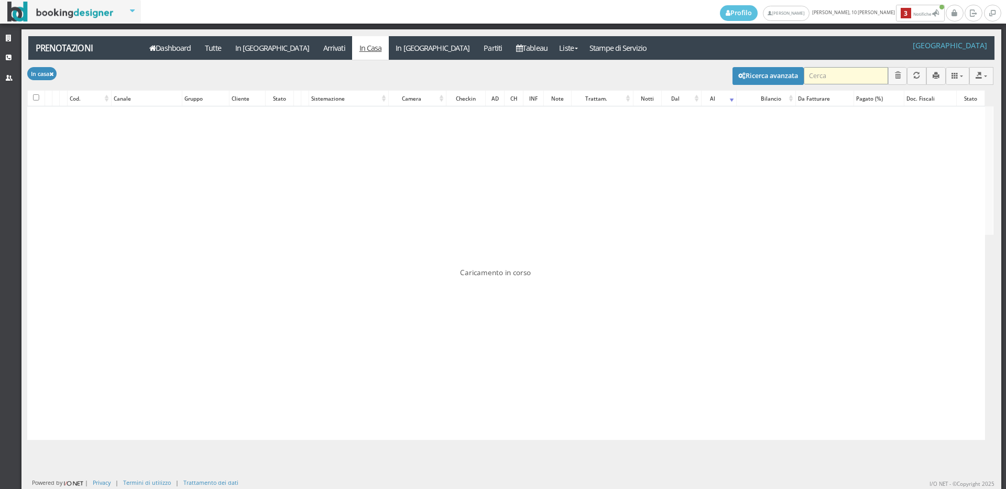
click at [837, 78] on input "search" at bounding box center [846, 75] width 84 height 17
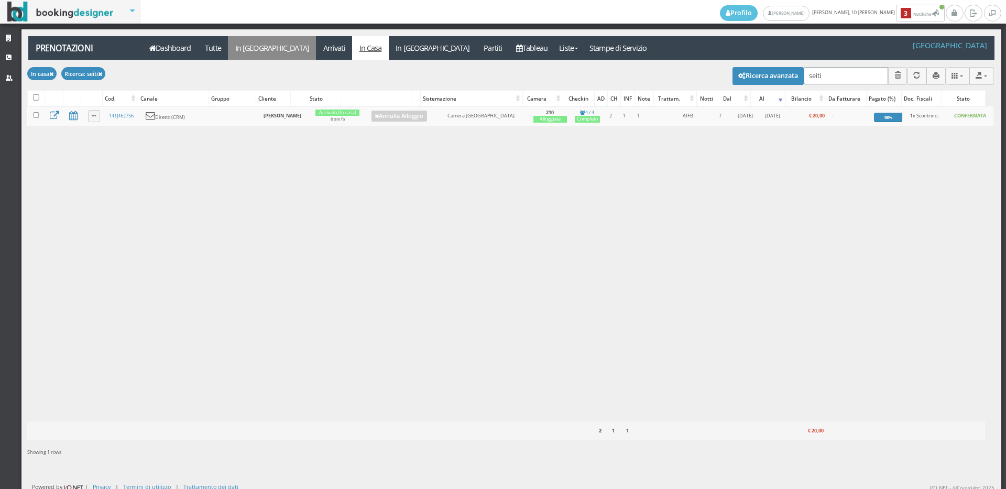
type input "seiti"
click at [249, 52] on link "In [GEOGRAPHIC_DATA]" at bounding box center [272, 48] width 88 height 24
